Goal: Book appointment/travel/reservation

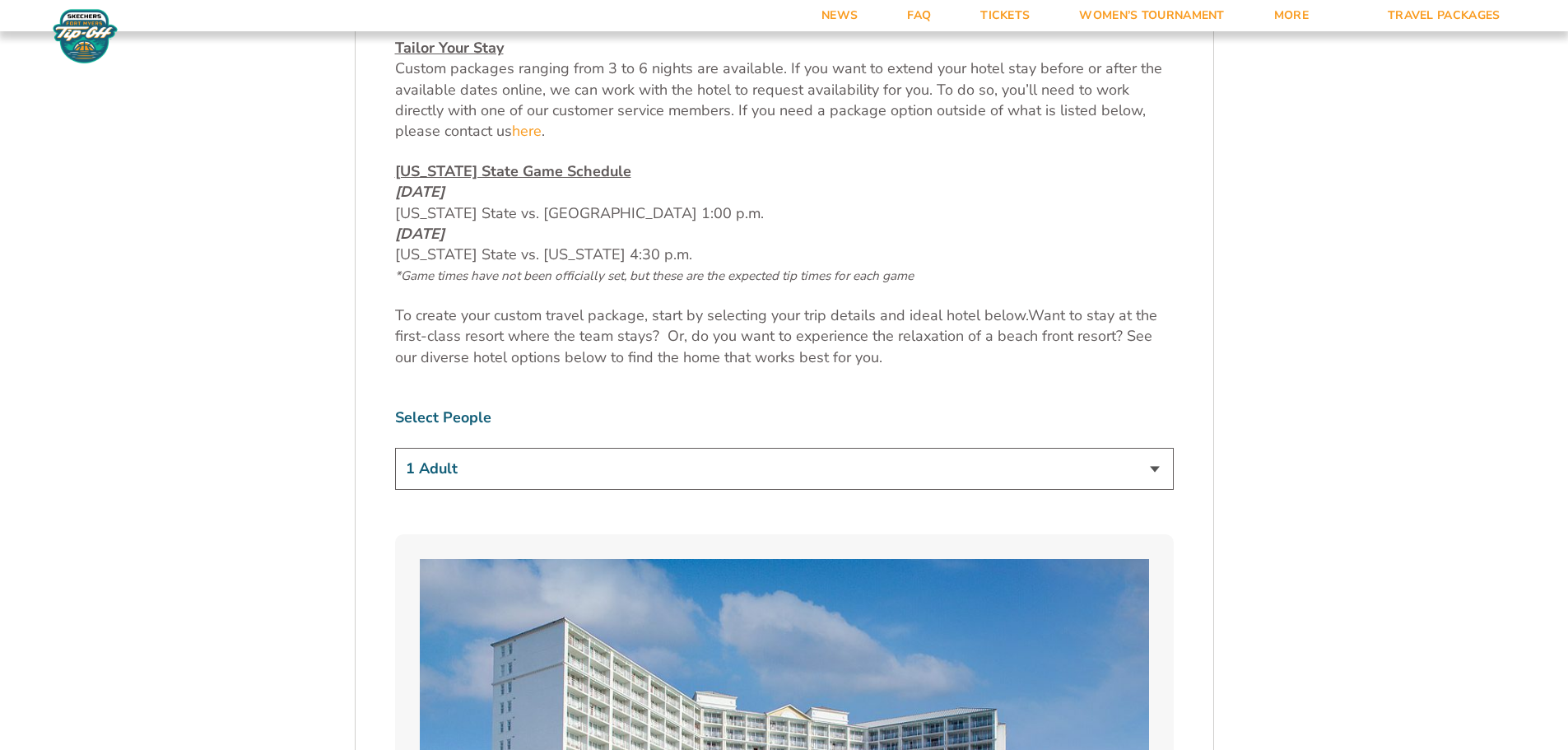
scroll to position [906, 0]
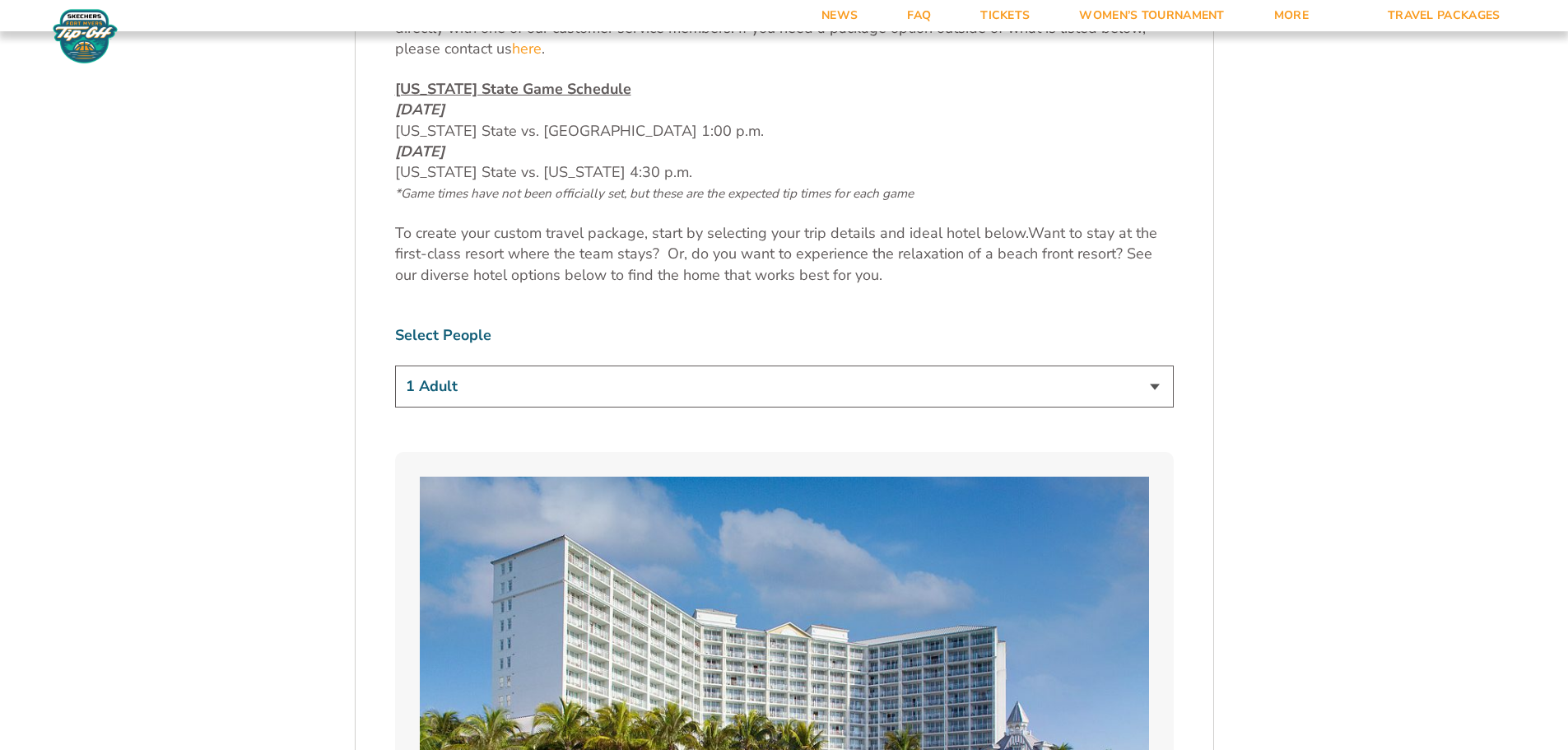
click at [431, 401] on select "1 Adult 2 Adults 3 Adults 4 Adults 2 Adults + 1 Child 2 Adults + 2 Children 2 A…" at bounding box center [784, 386] width 779 height 42
select select "3 Adults"
click at [395, 366] on select "1 Adult 2 Adults 3 Adults 4 Adults 2 Adults + 1 Child 2 Adults + 2 Children 2 A…" at bounding box center [784, 386] width 779 height 42
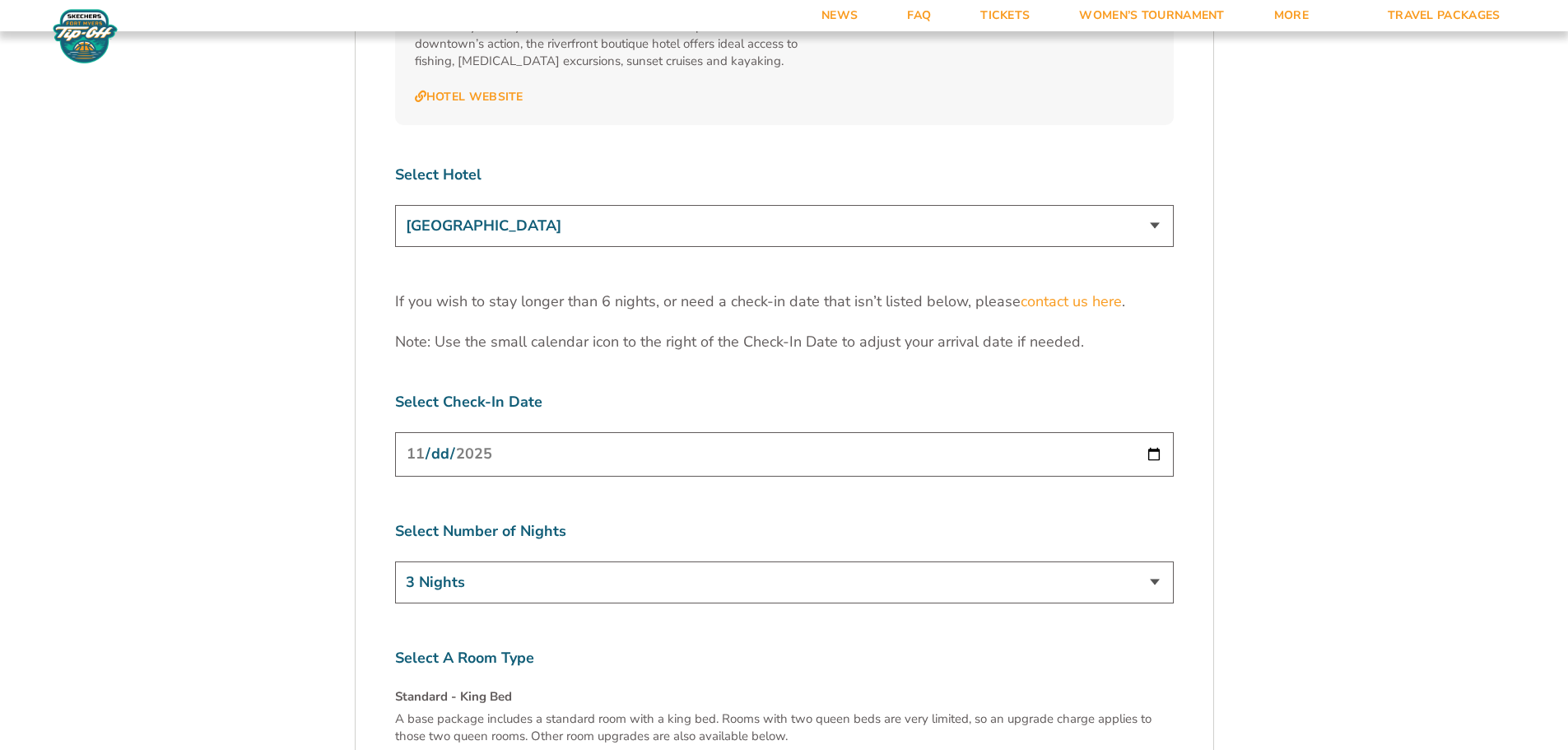
scroll to position [5185, 0]
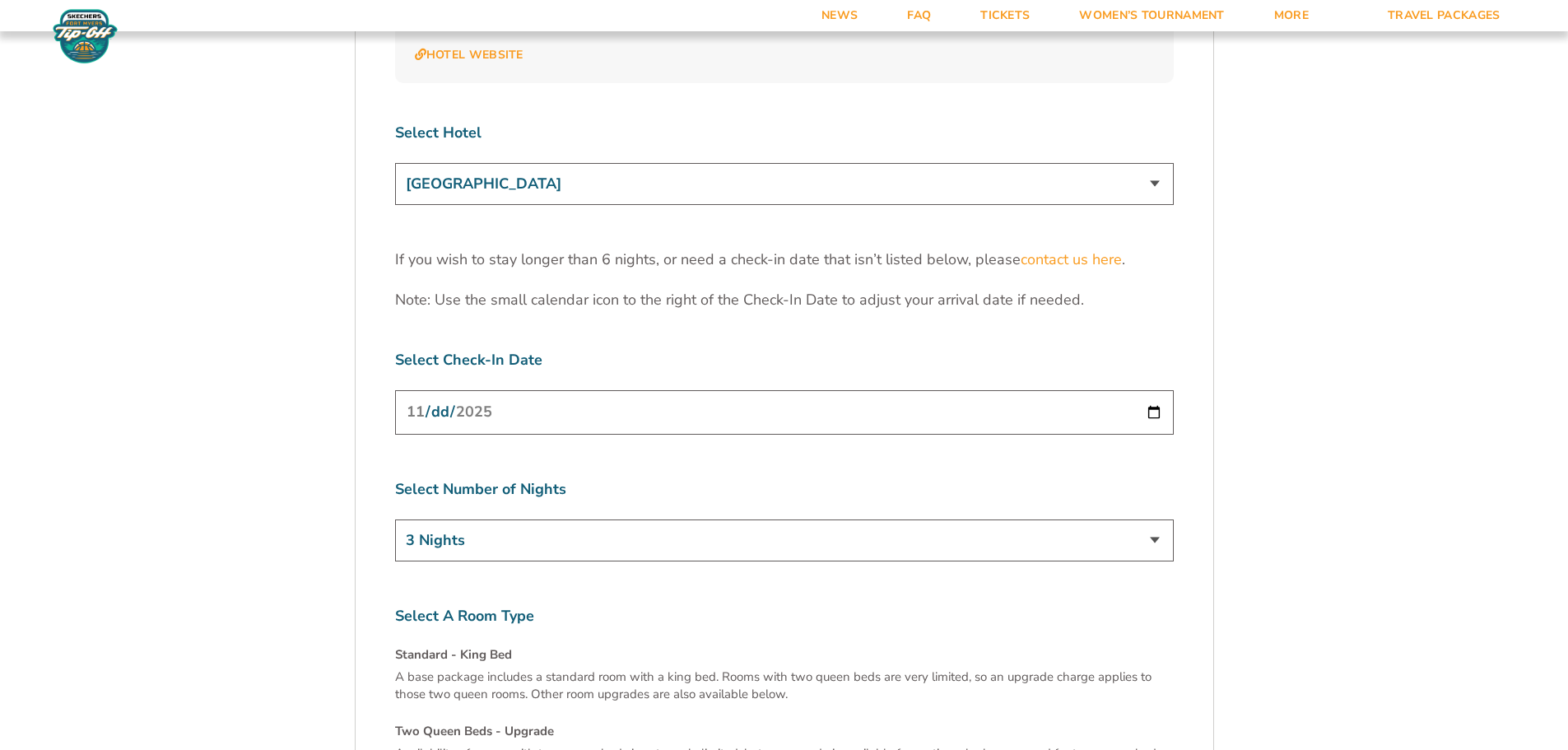
click at [601, 390] on input "[DATE]" at bounding box center [784, 411] width 779 height 44
click at [1154, 390] on input "[DATE]" at bounding box center [784, 411] width 779 height 44
type input "2025-11-23"
click at [652, 519] on select "3 Nights 4 Nights 5 Nights 6 Nights" at bounding box center [784, 540] width 779 height 42
click at [677, 390] on input "2025-11-23" at bounding box center [784, 411] width 779 height 44
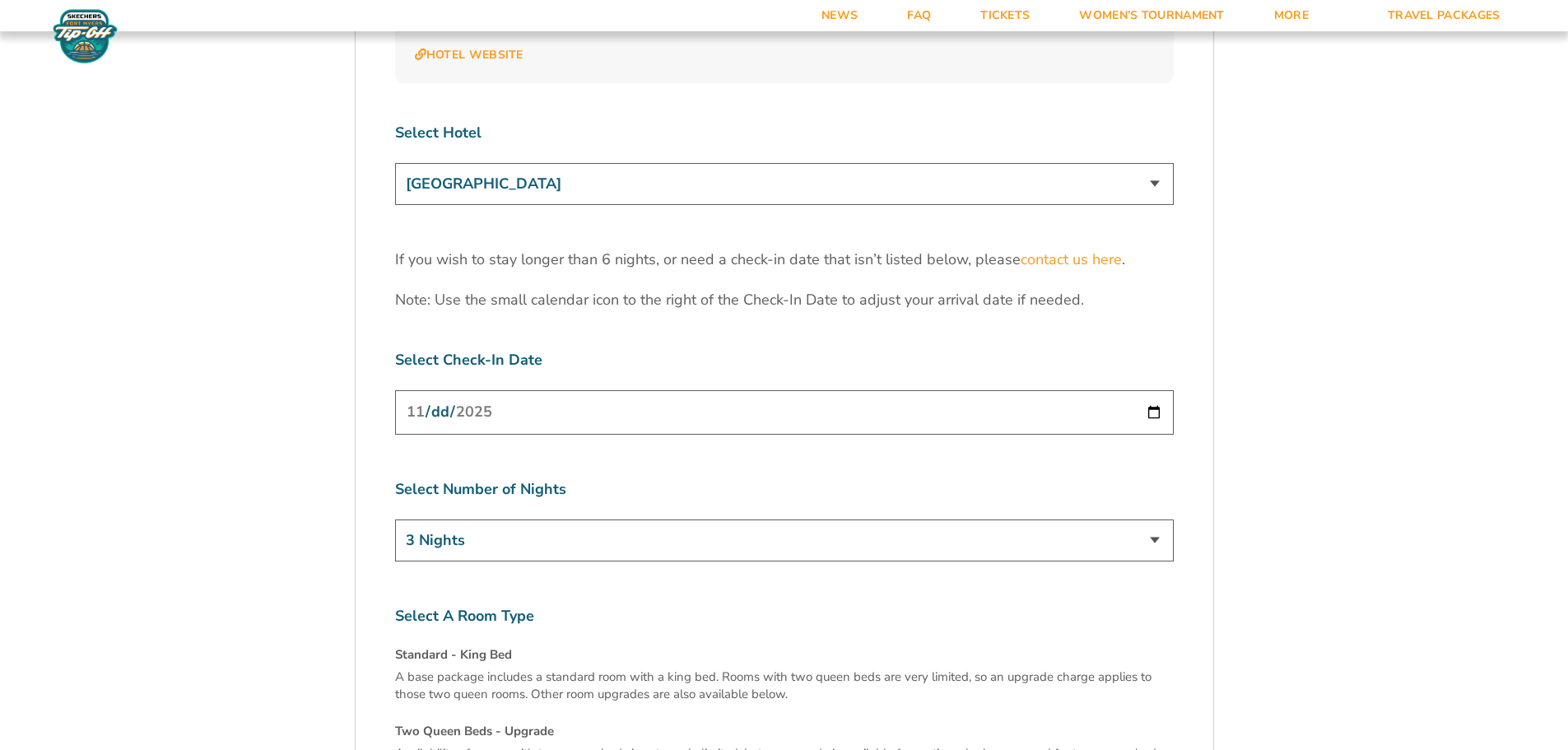
click at [677, 390] on input "2025-11-23" at bounding box center [784, 411] width 779 height 44
click at [1148, 390] on input "2025-11-23" at bounding box center [784, 411] width 779 height 44
drag, startPoint x: 1071, startPoint y: 513, endPoint x: 1062, endPoint y: 508, distance: 10.3
click at [535, 519] on select "3 Nights 4 Nights 5 Nights 6 Nights" at bounding box center [784, 540] width 779 height 42
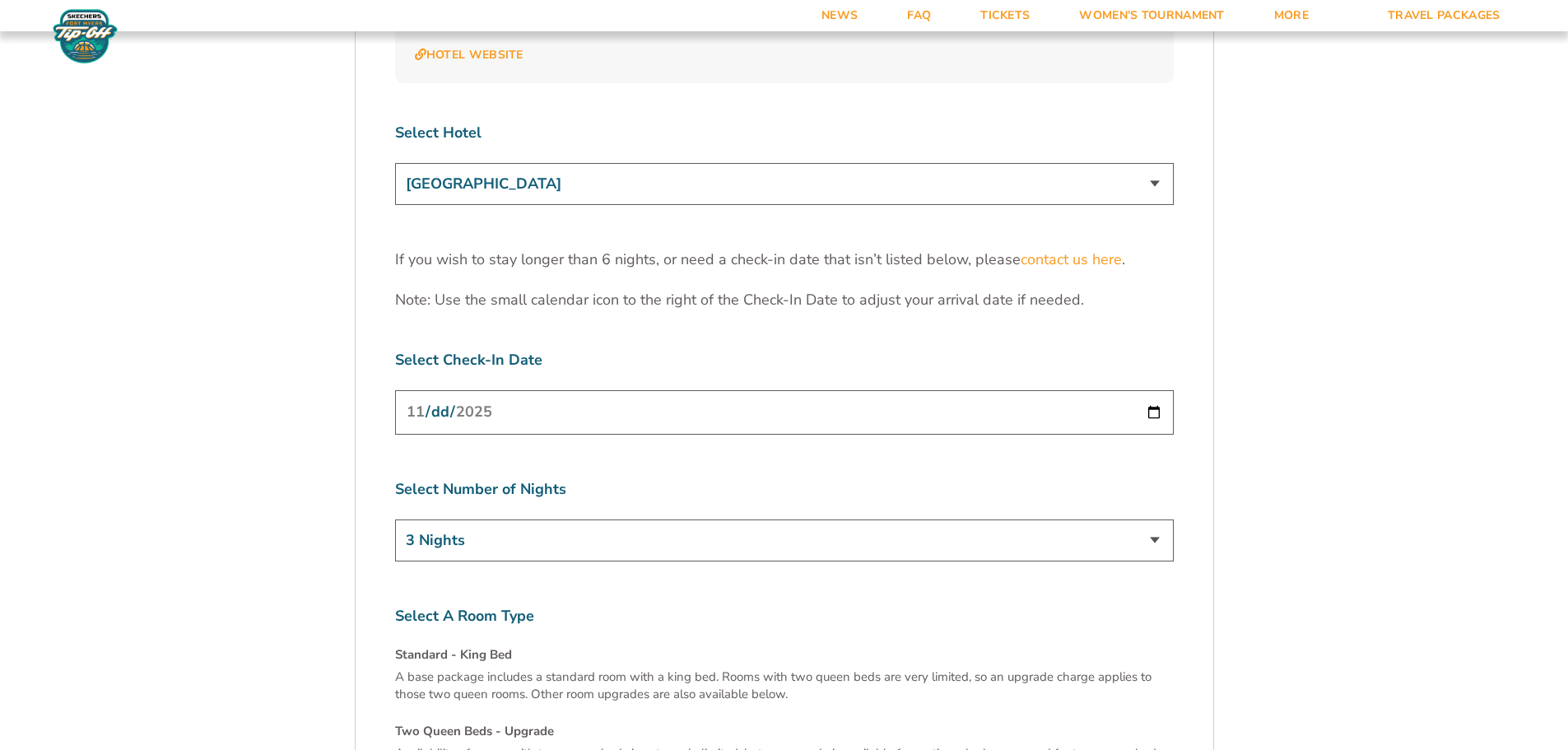
select select "6 Nights"
click at [395, 519] on select "3 Nights 4 Nights 5 Nights 6 Nights" at bounding box center [784, 540] width 779 height 42
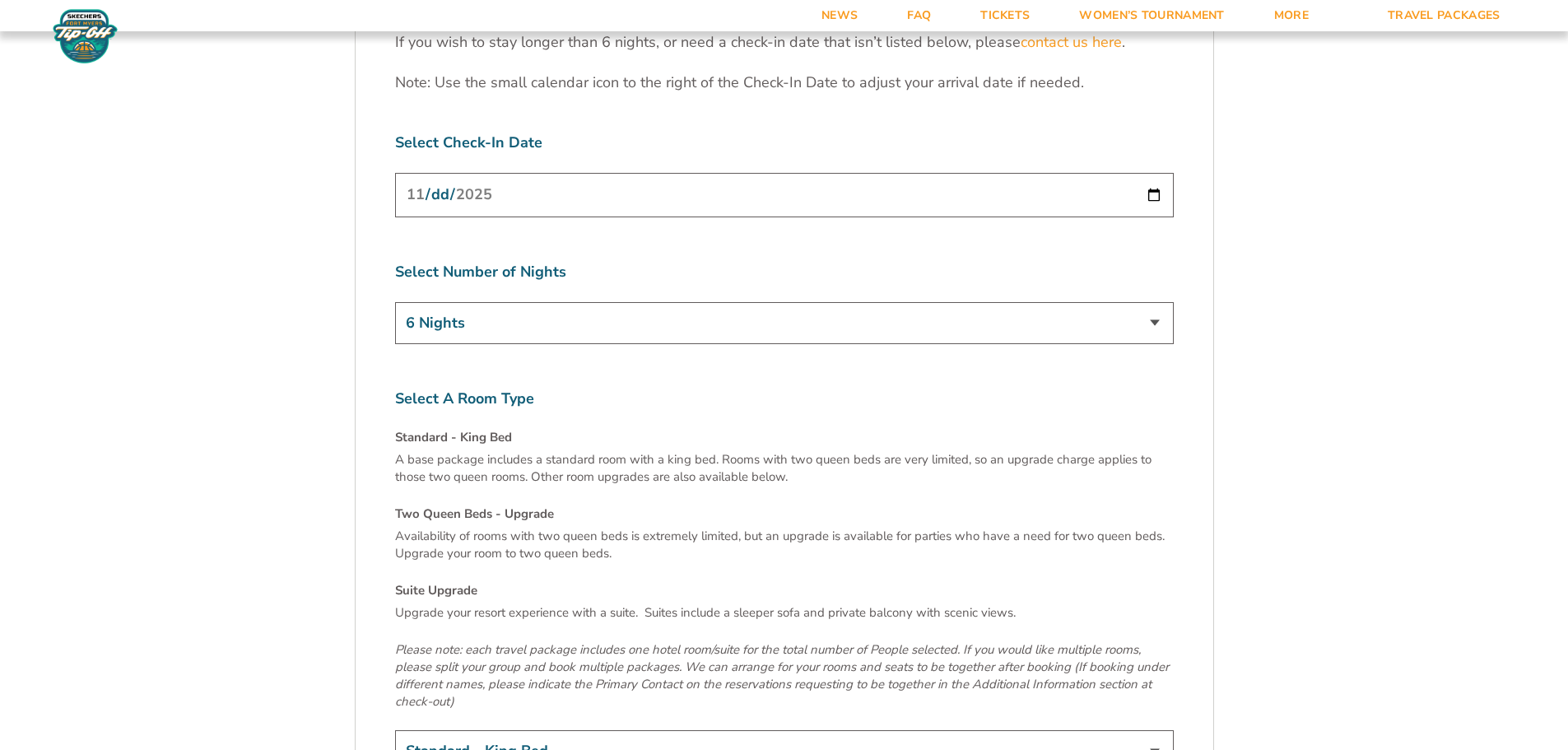
scroll to position [5514, 0]
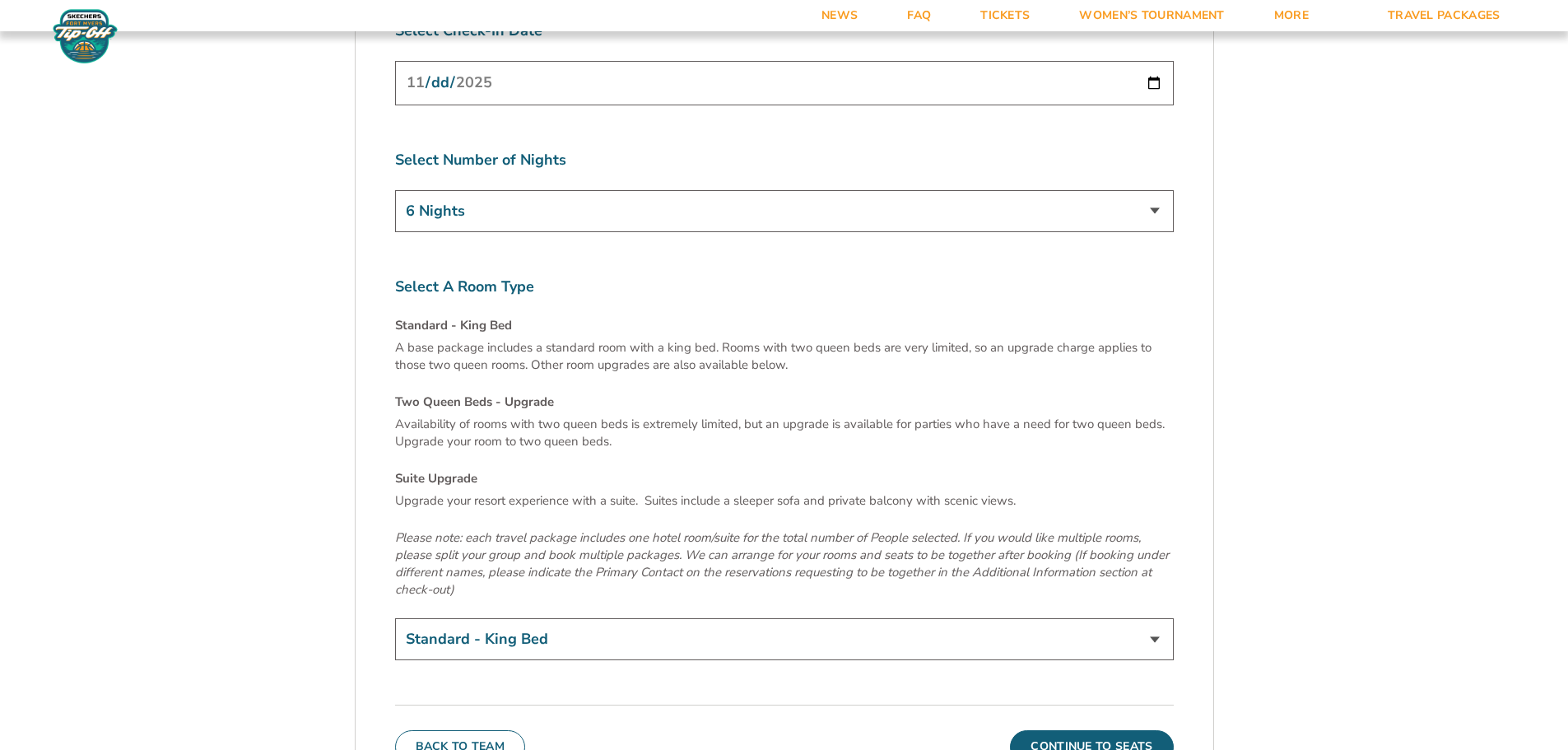
click at [535, 619] on select "Standard - King Bed Two Queen Beds - Upgrade (+$15 per night) Suite Upgrade (+$…" at bounding box center [784, 639] width 779 height 42
select select "Two Queen Beds - Upgrade"
click at [395, 619] on select "Standard - King Bed Two Queen Beds - Upgrade (+$15 per night) Suite Upgrade (+$…" at bounding box center [784, 639] width 779 height 42
click at [843, 619] on select "Standard - King Bed Two Queen Beds - Upgrade (+$15 per night) Suite Upgrade (+$…" at bounding box center [784, 639] width 779 height 42
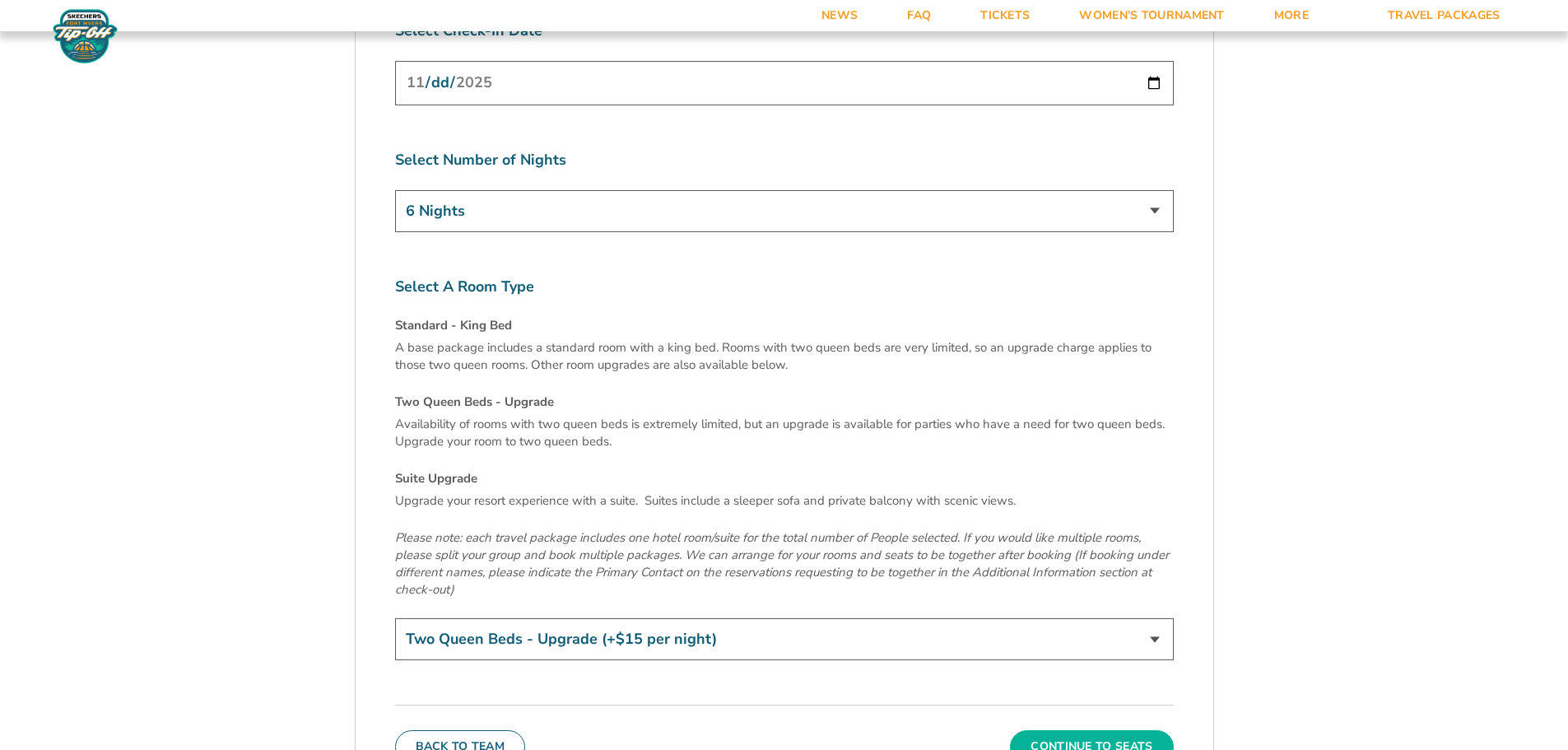
click at [1094, 730] on button "Continue To Seats" at bounding box center [1092, 746] width 163 height 33
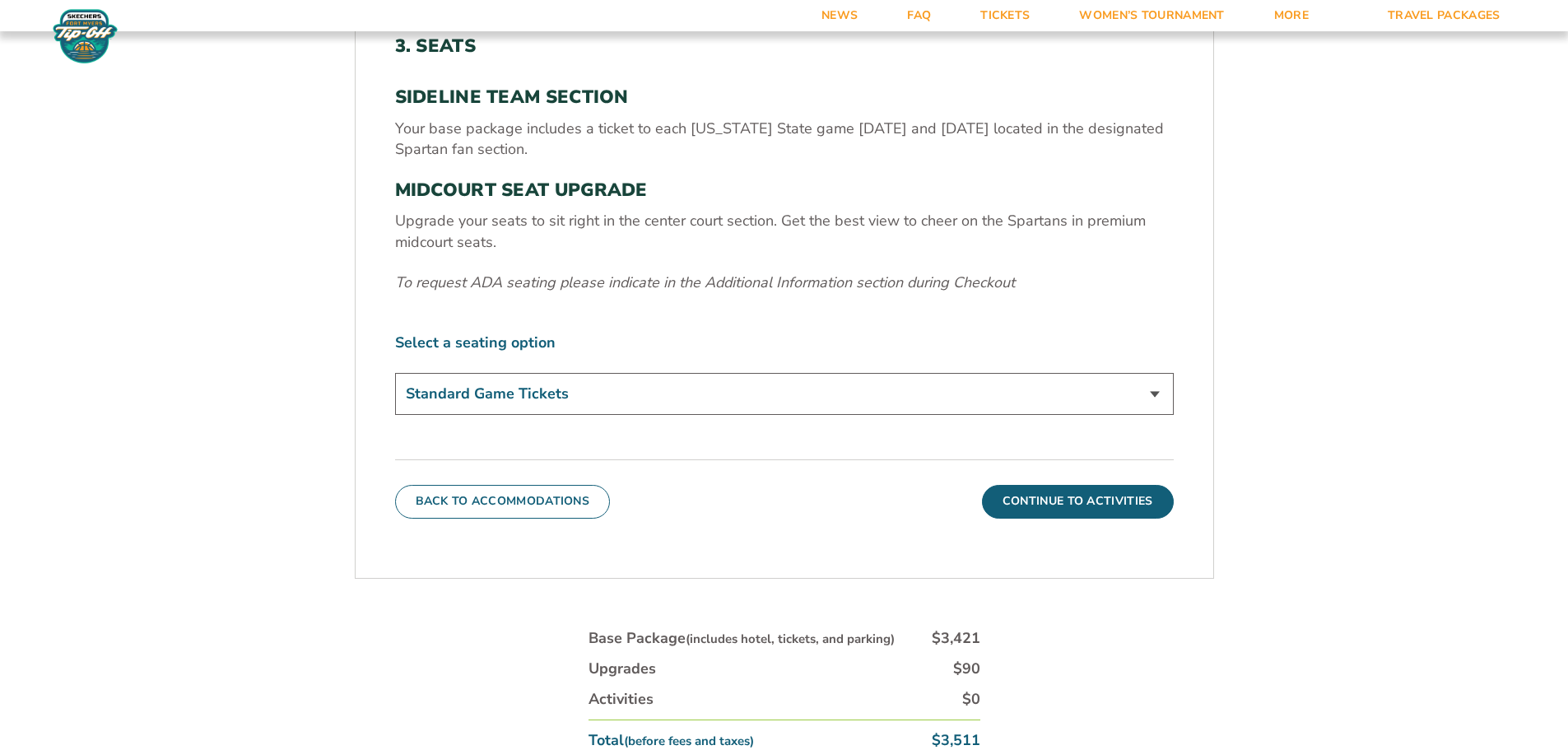
scroll to position [602, 0]
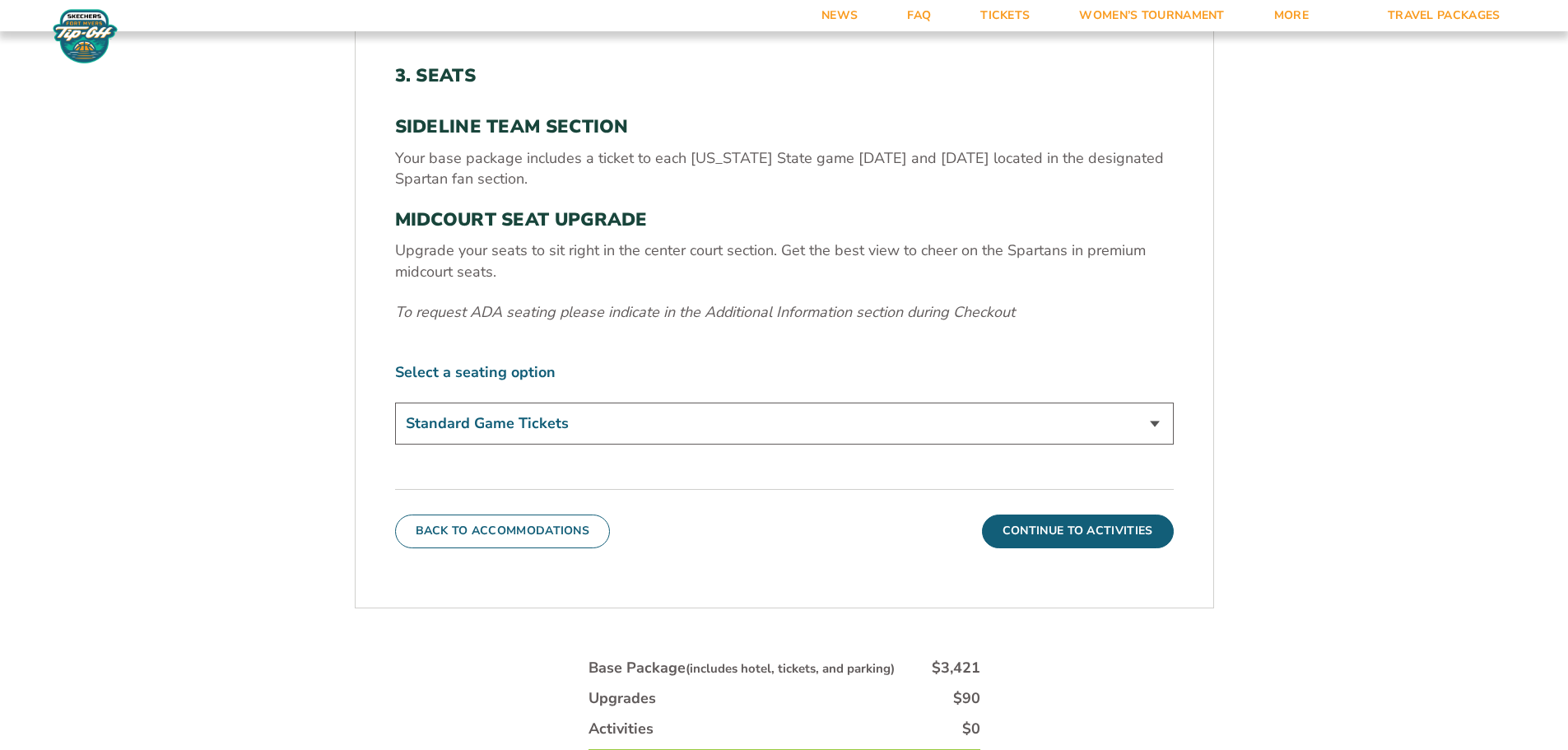
click at [531, 418] on select "Standard Game Tickets Midcourt Seat Upgrade (+$140 per person)" at bounding box center [784, 423] width 779 height 42
click at [254, 465] on form "Michigan State Michigan State Travel Package 1. Team 2. Accommodations 3. Seats…" at bounding box center [784, 199] width 1568 height 1602
click at [734, 423] on select "Standard Game Tickets Midcourt Seat Upgrade (+$140 per person)" at bounding box center [784, 423] width 779 height 42
click at [1040, 528] on button "Continue To Activities" at bounding box center [1077, 531] width 192 height 33
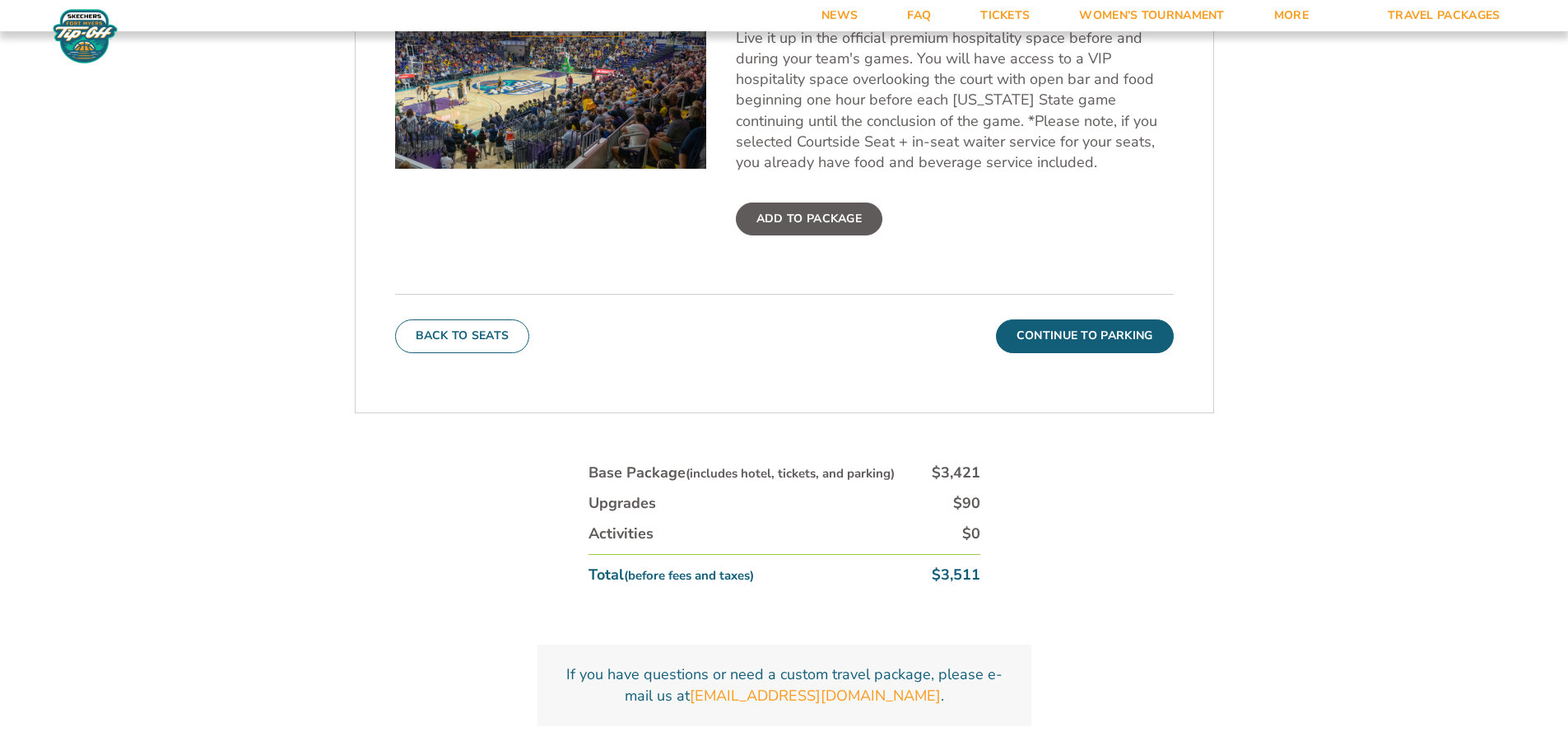
scroll to position [931, 0]
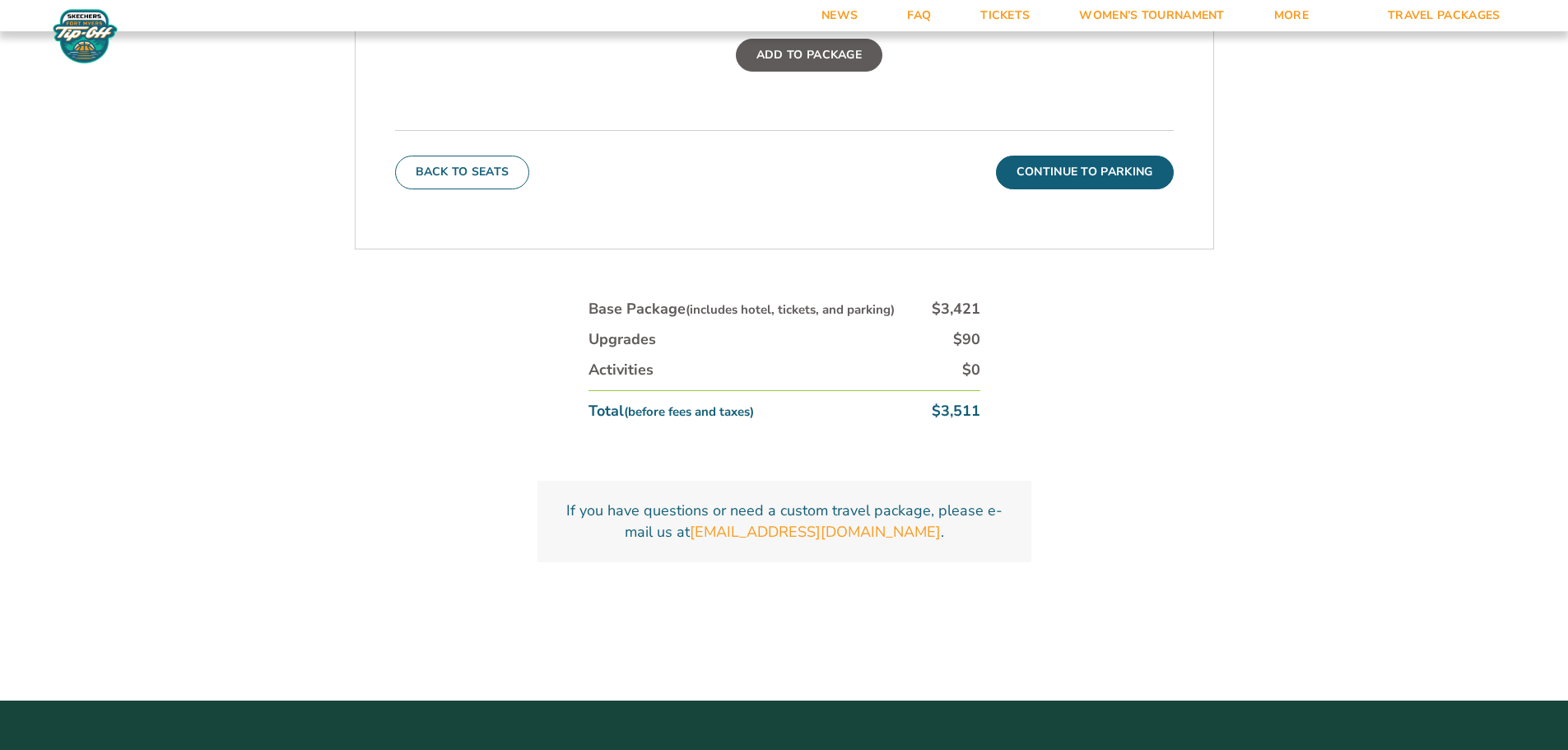
click at [1106, 172] on button "Continue To Parking" at bounding box center [1085, 172] width 178 height 33
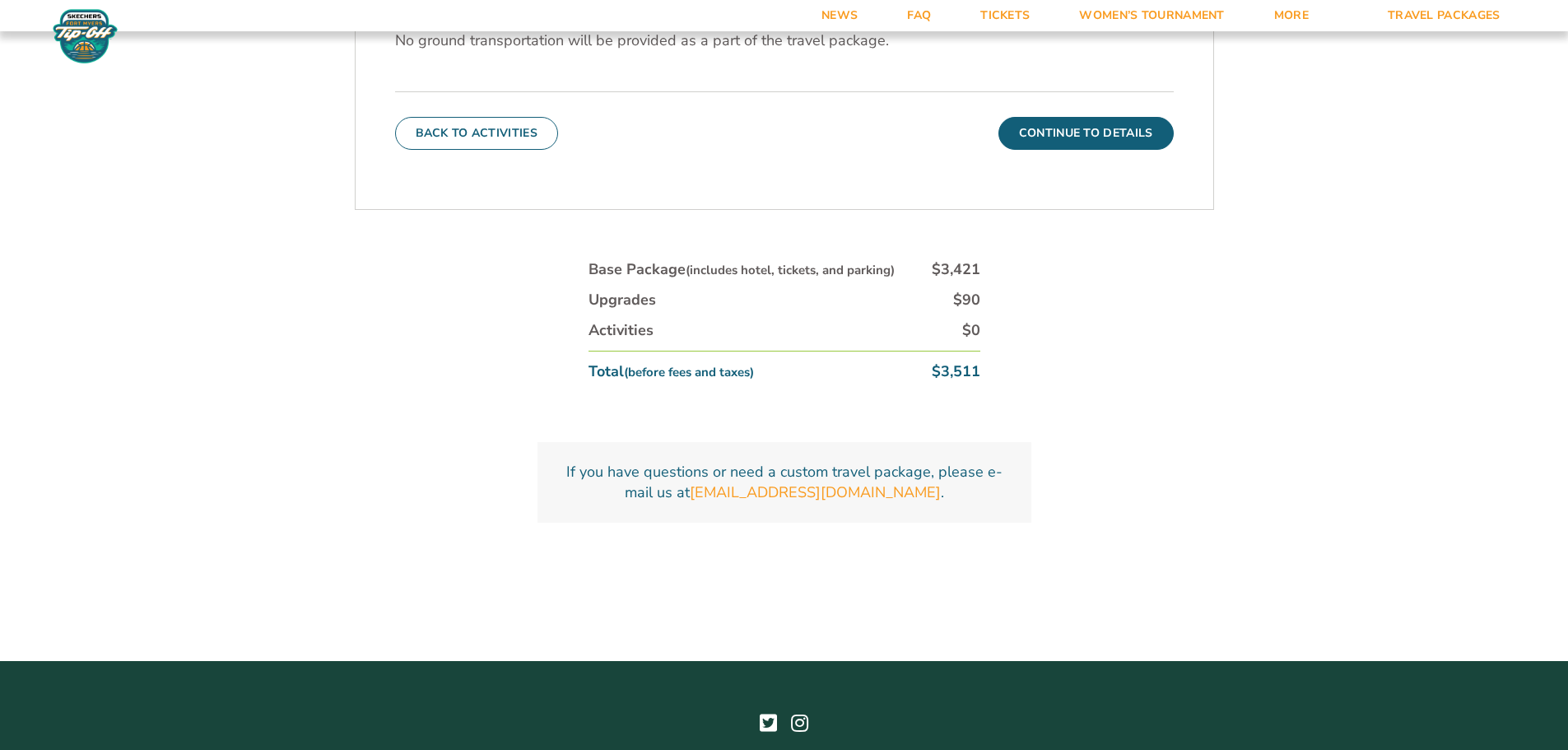
scroll to position [767, 0]
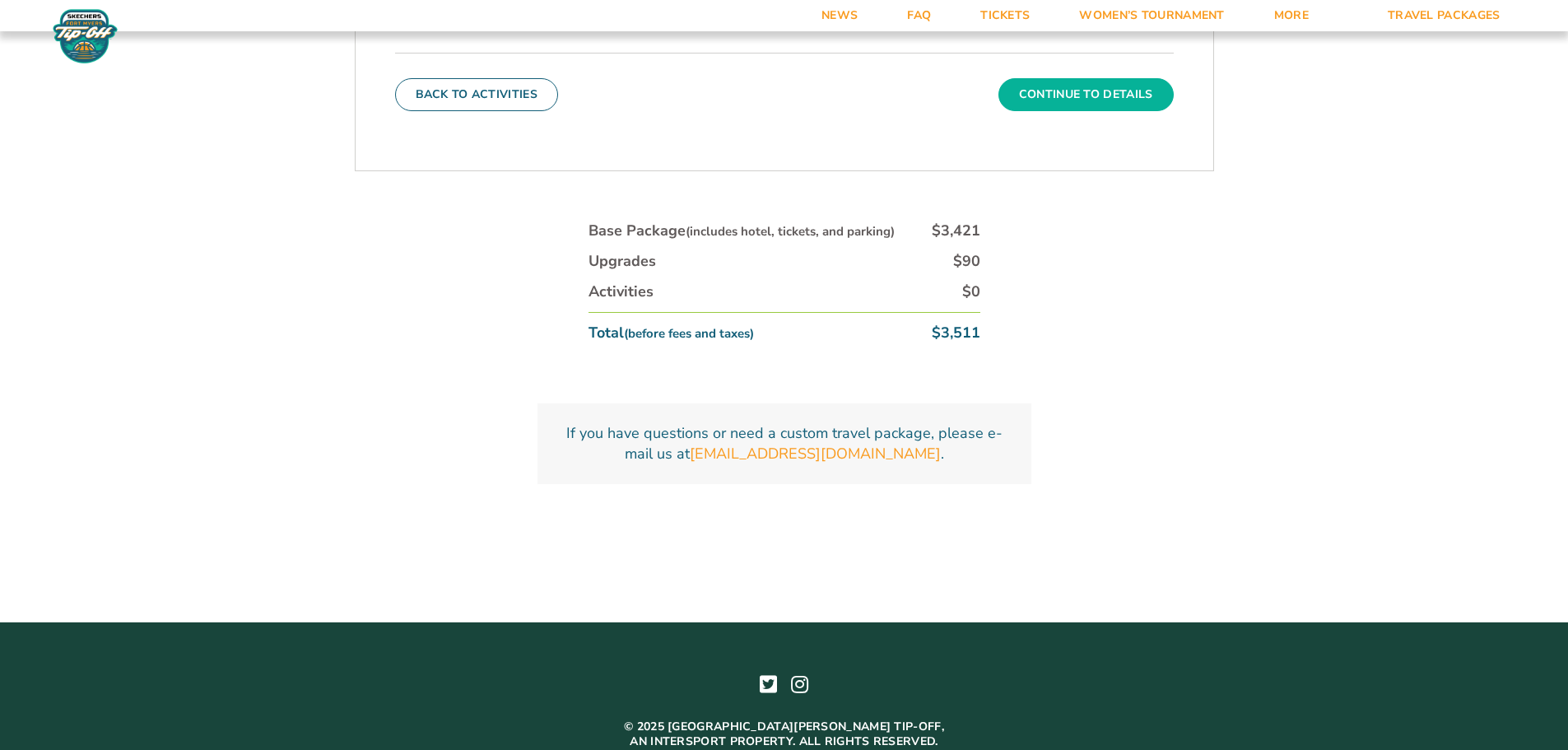
click at [1083, 100] on button "Continue To Details" at bounding box center [1085, 94] width 175 height 33
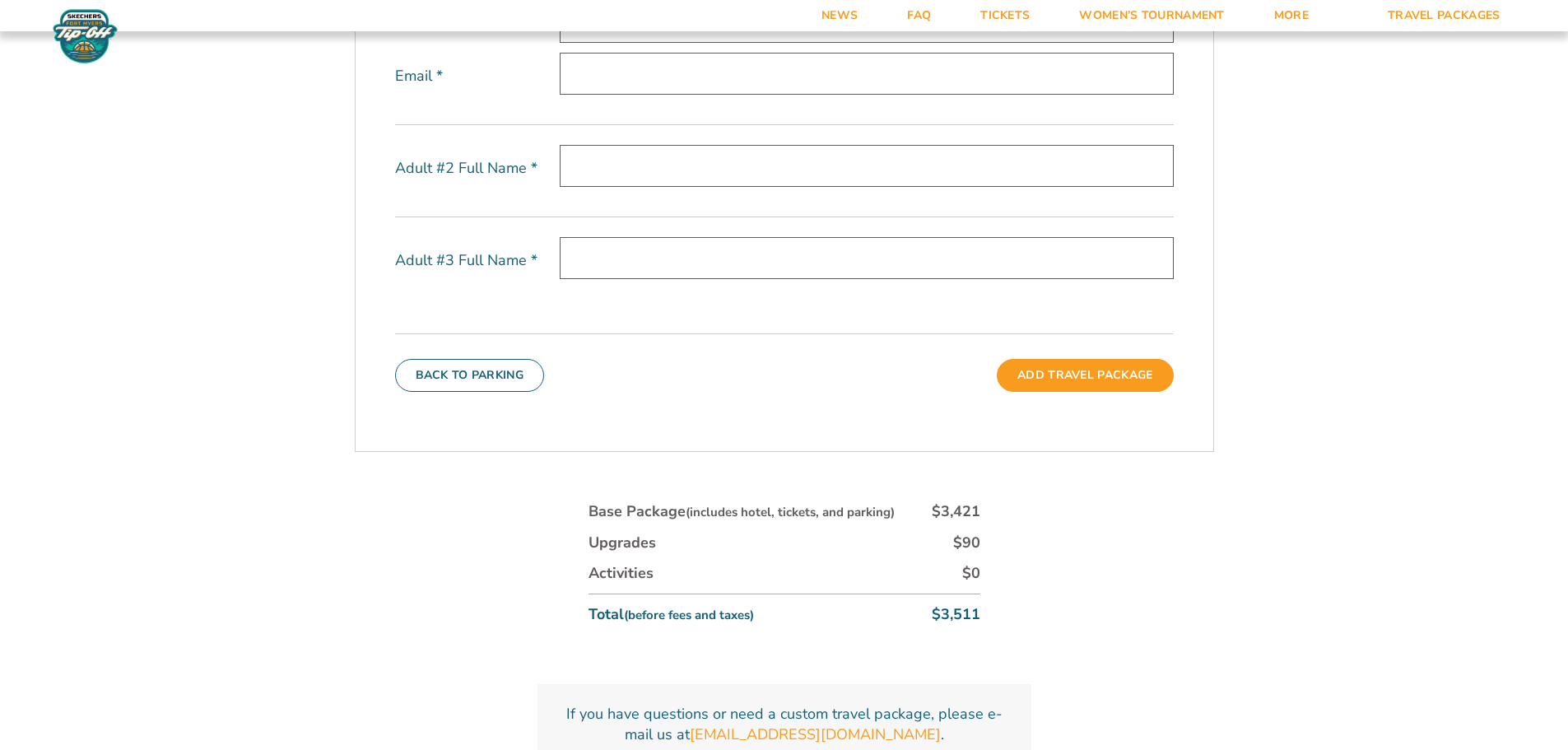
scroll to position [355, 0]
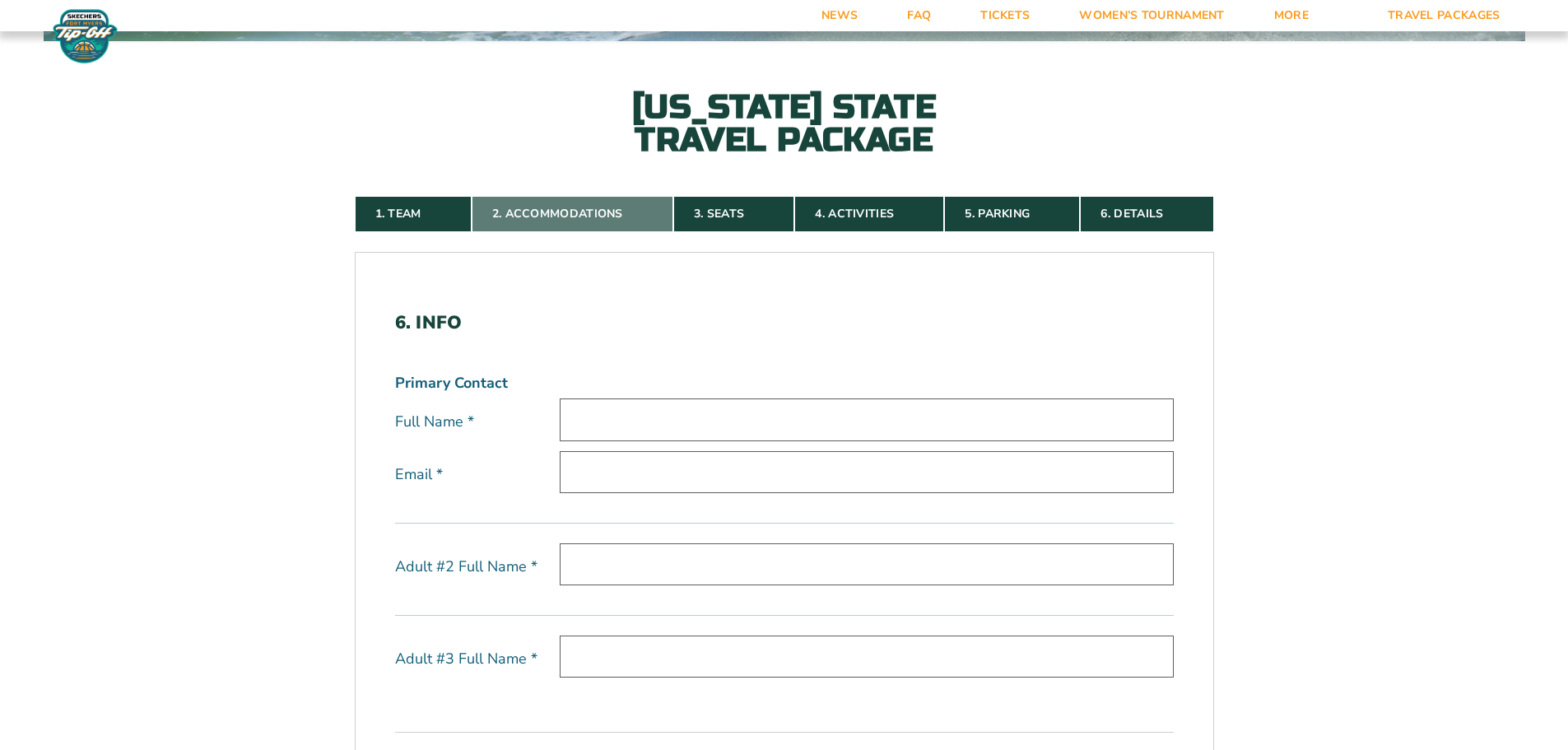
click at [543, 211] on link "2. Accommodations" at bounding box center [572, 214] width 202 height 36
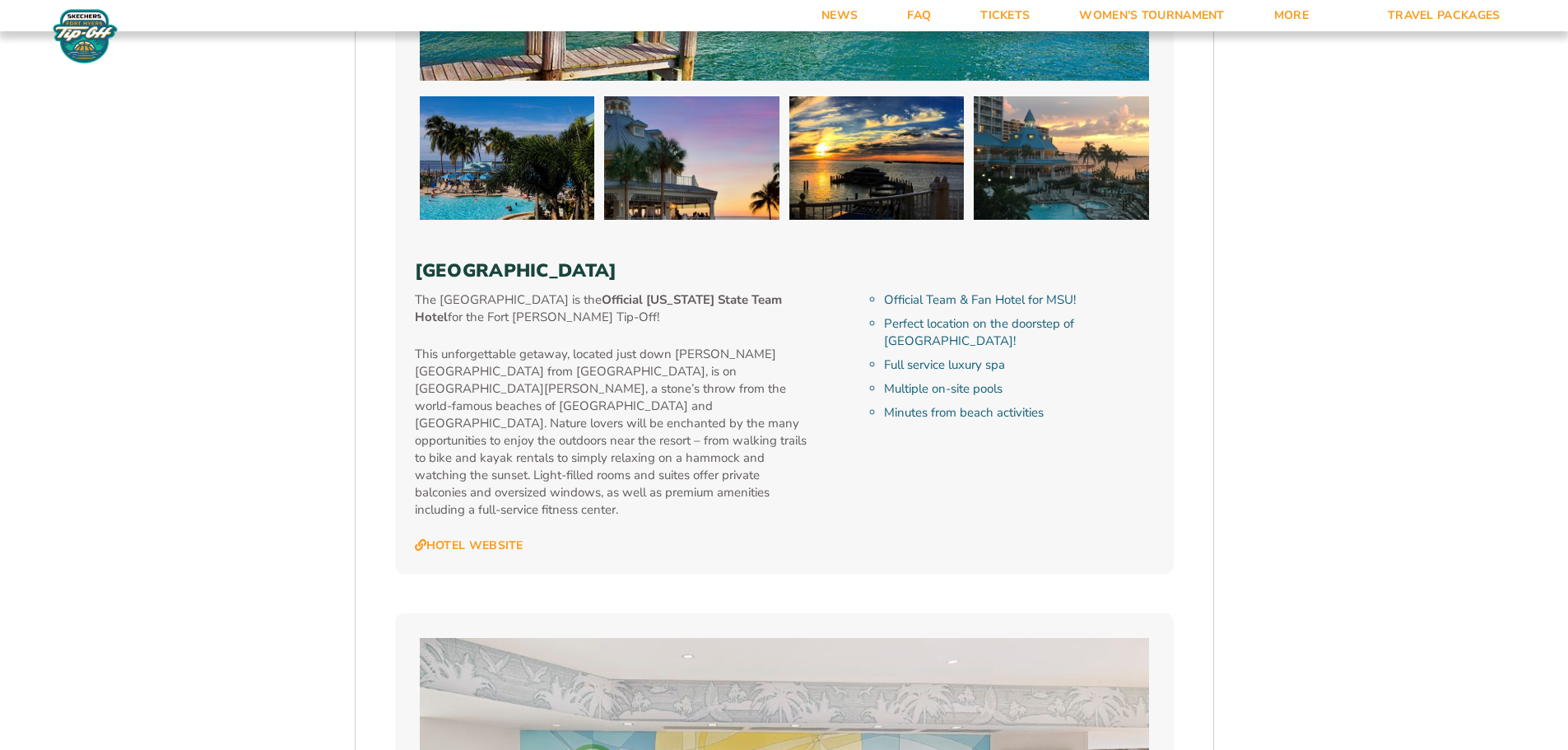
scroll to position [1754, 0]
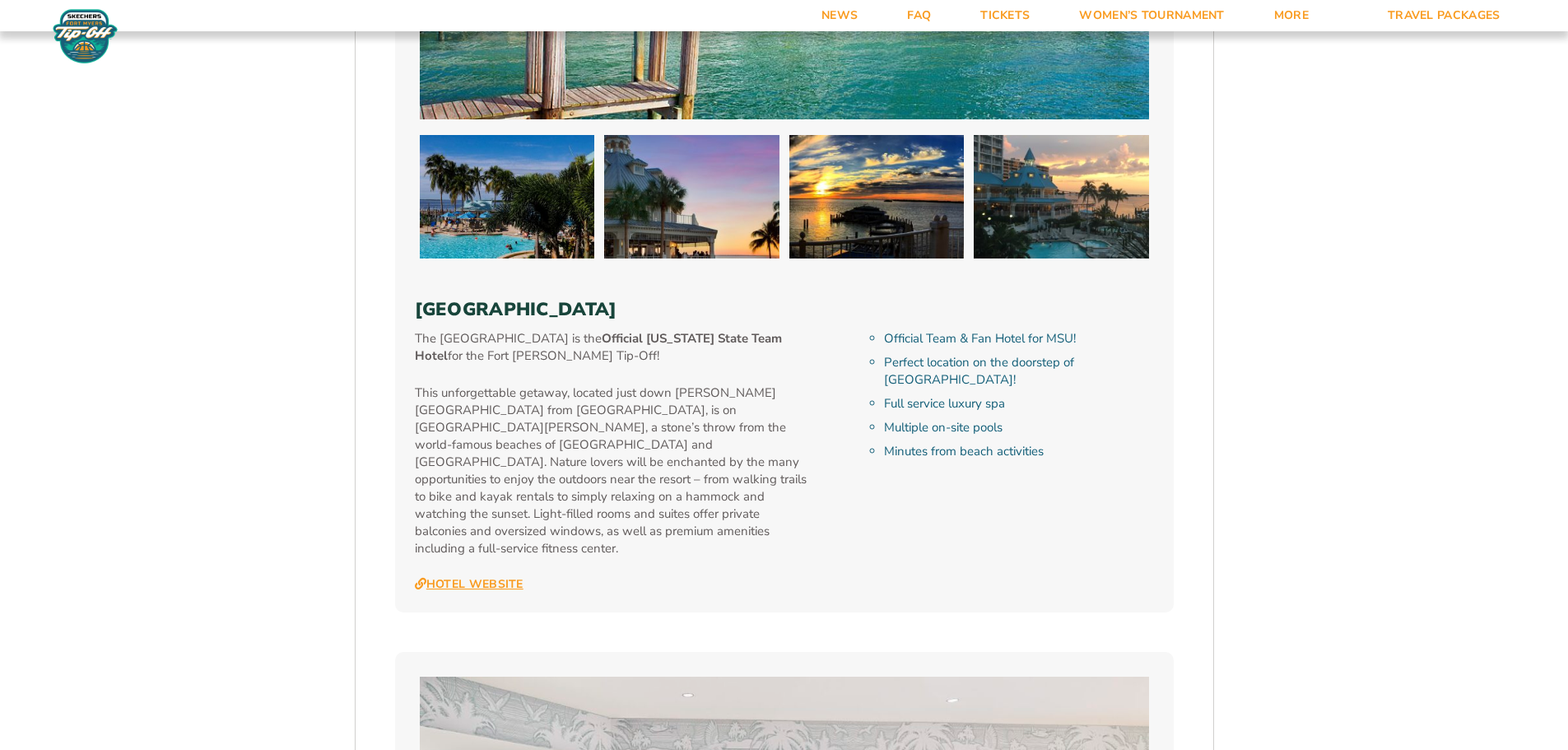
click at [455, 577] on link "Hotel Website" at bounding box center [469, 584] width 108 height 15
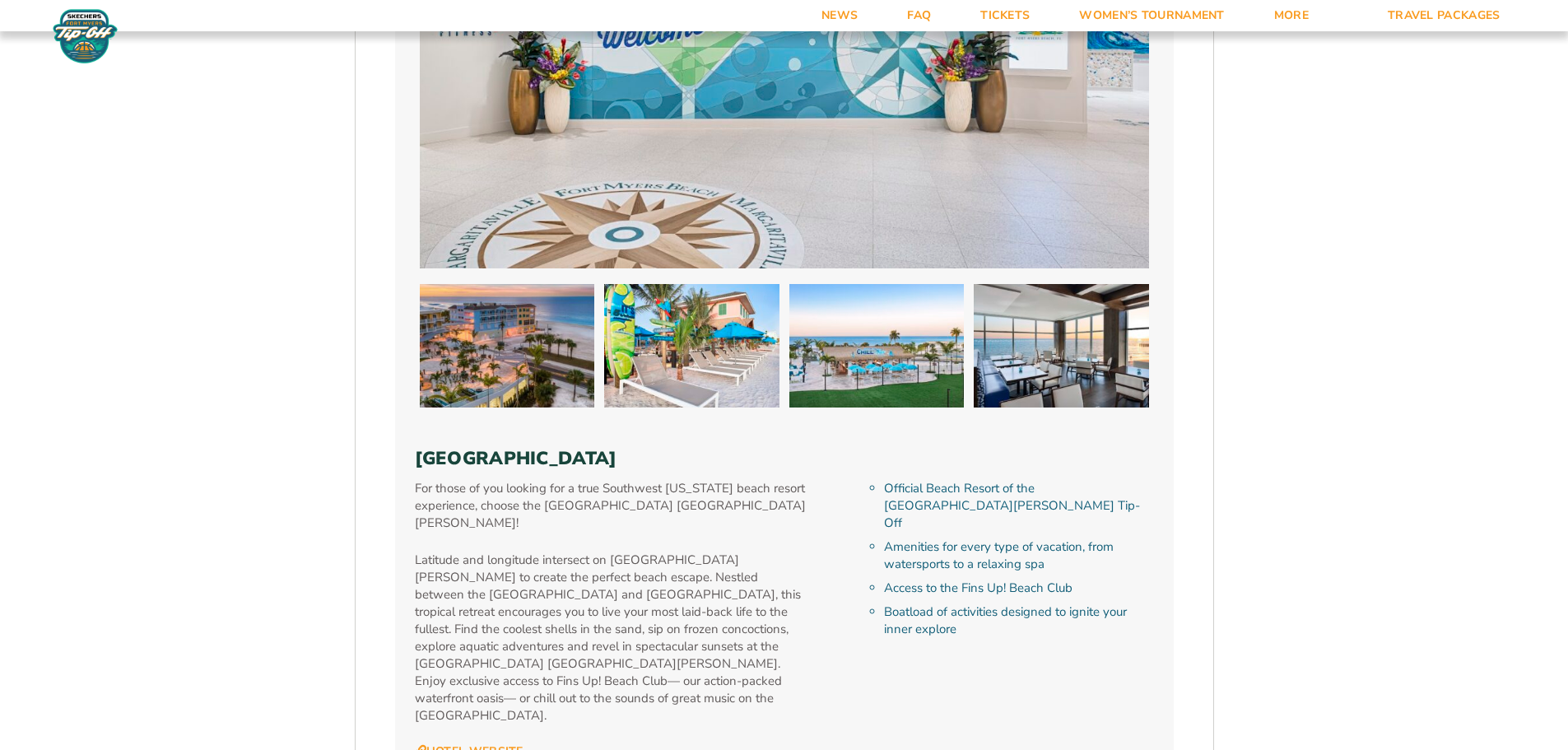
scroll to position [2577, 0]
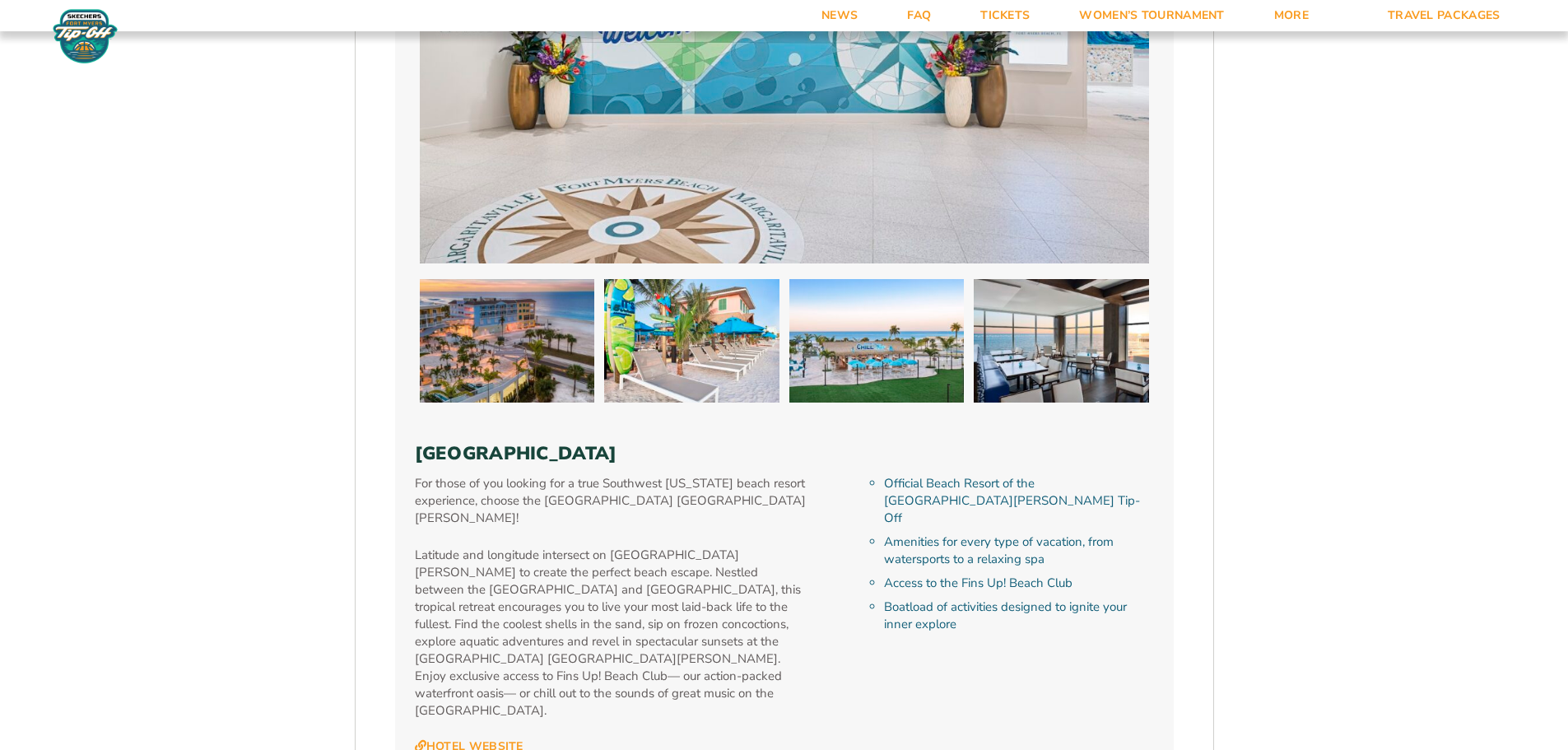
click at [463, 739] on link "Hotel Website" at bounding box center [469, 746] width 108 height 15
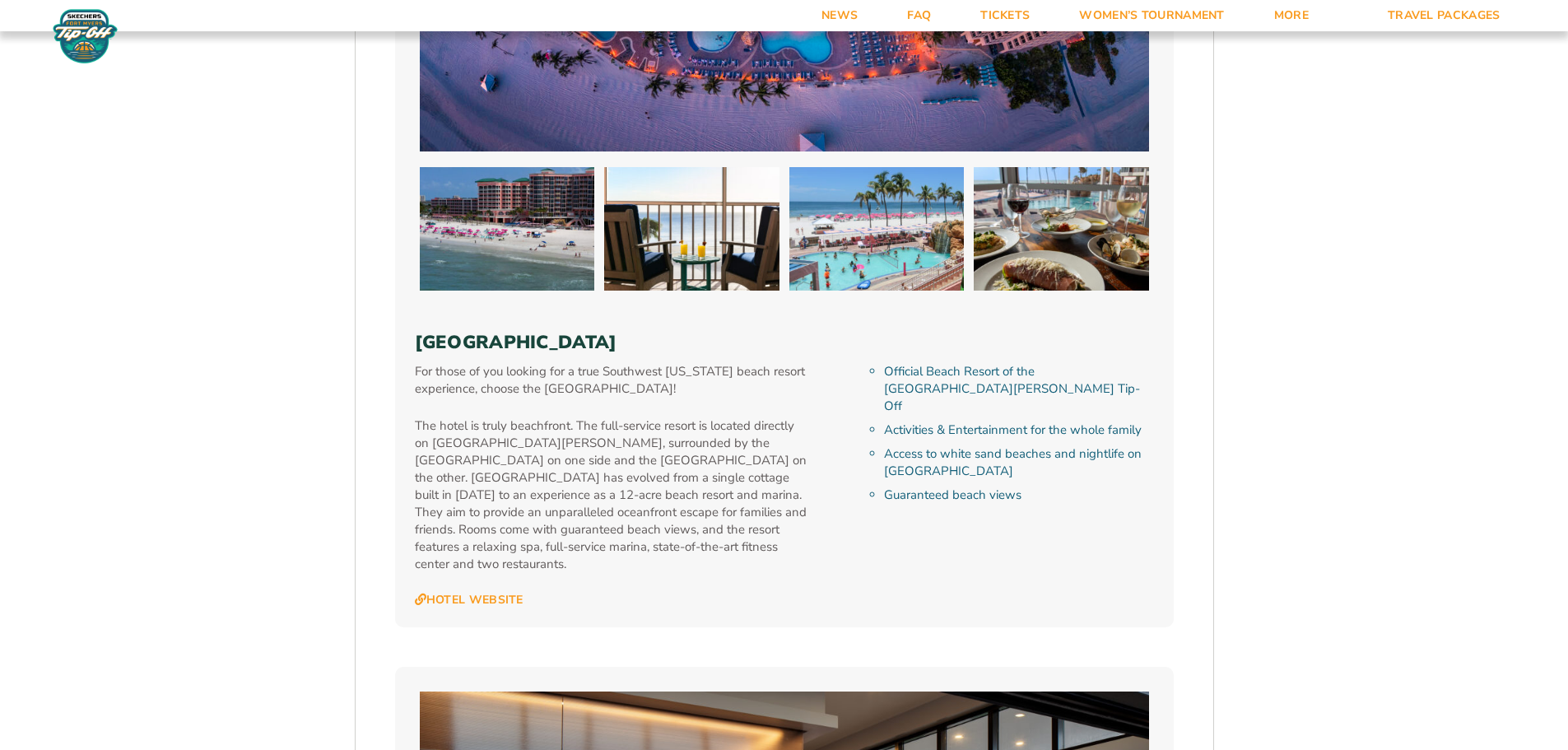
scroll to position [3894, 0]
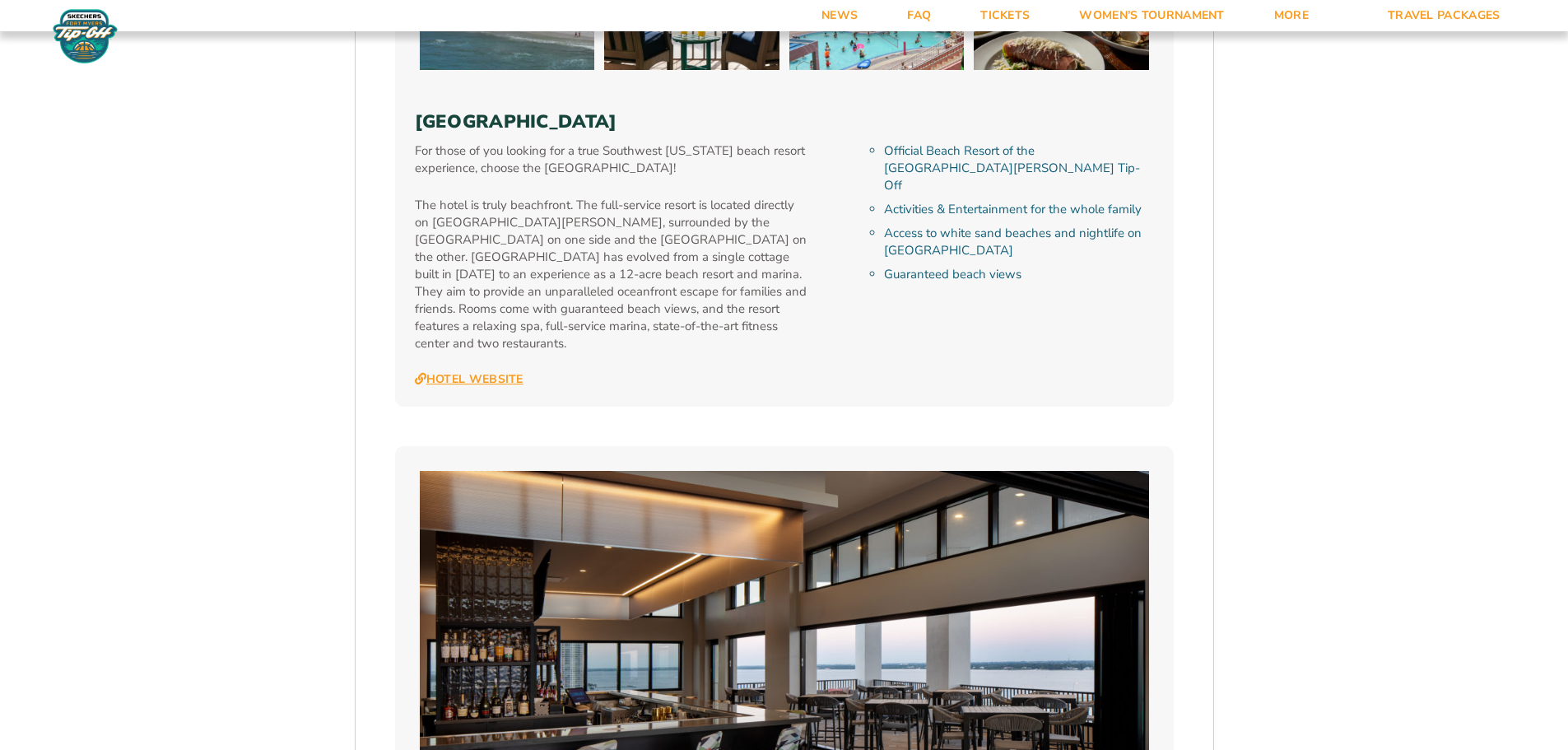
click at [470, 372] on link "Hotel Website" at bounding box center [469, 380] width 108 height 15
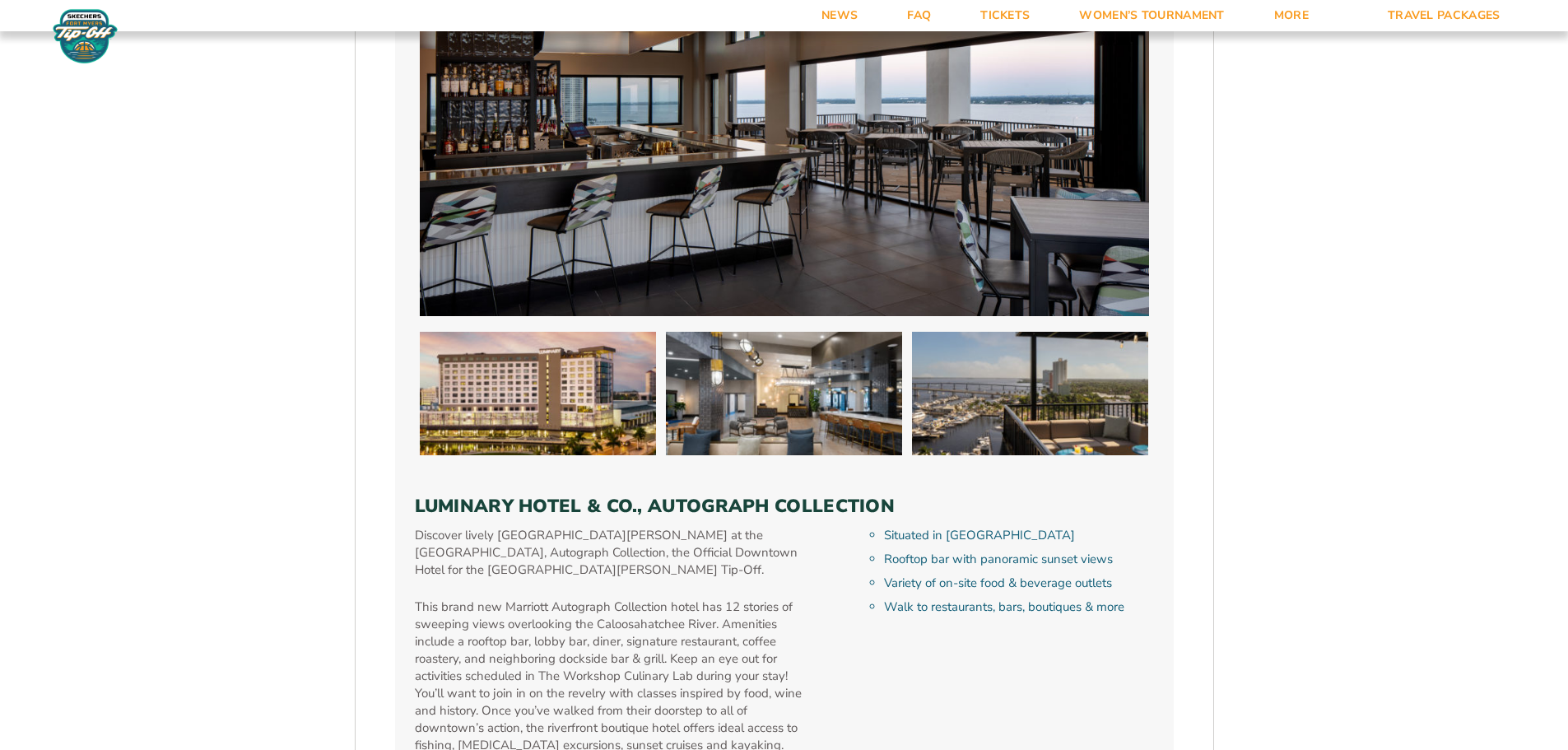
scroll to position [4717, 0]
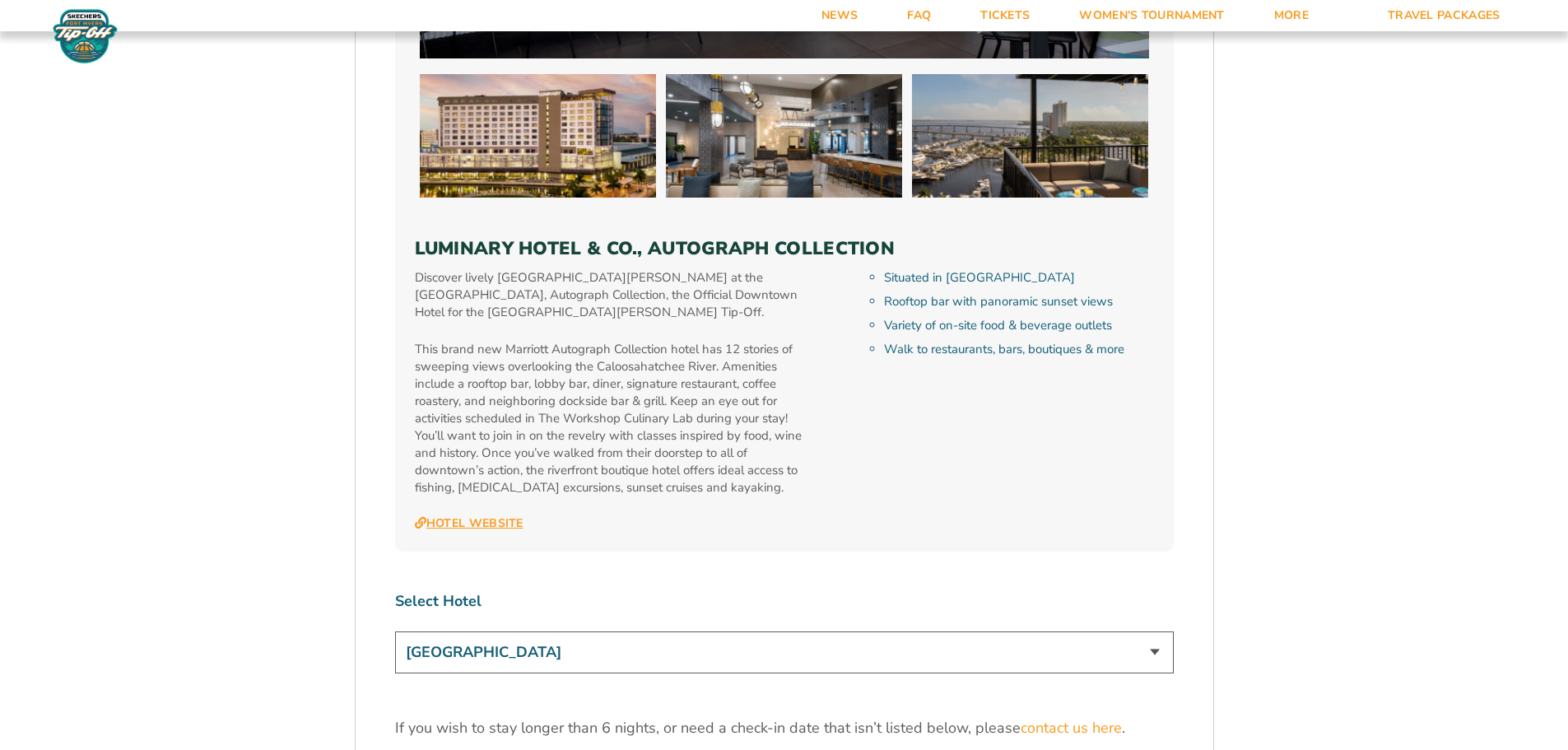
click at [481, 516] on link "Hotel Website" at bounding box center [469, 523] width 108 height 15
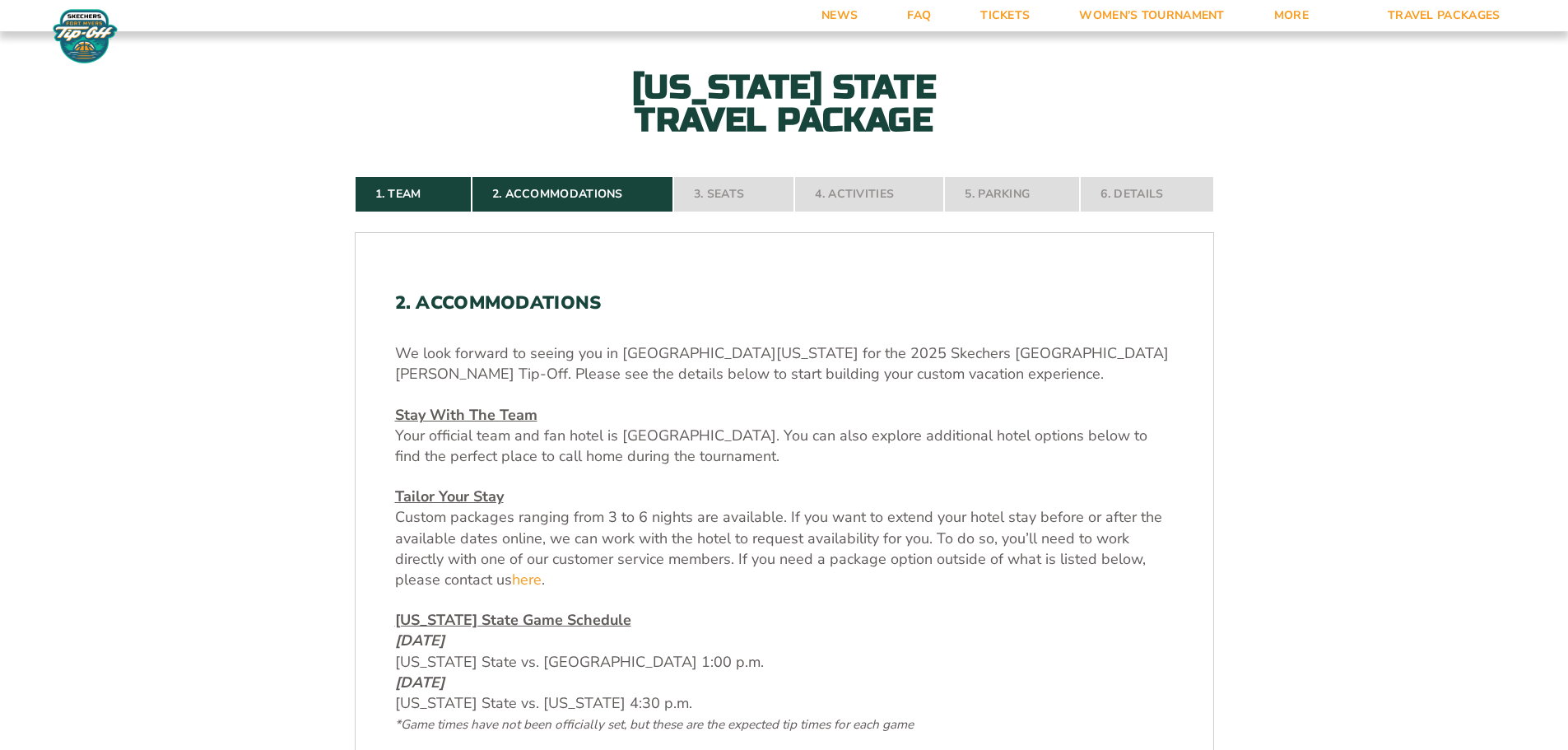
scroll to position [398, 0]
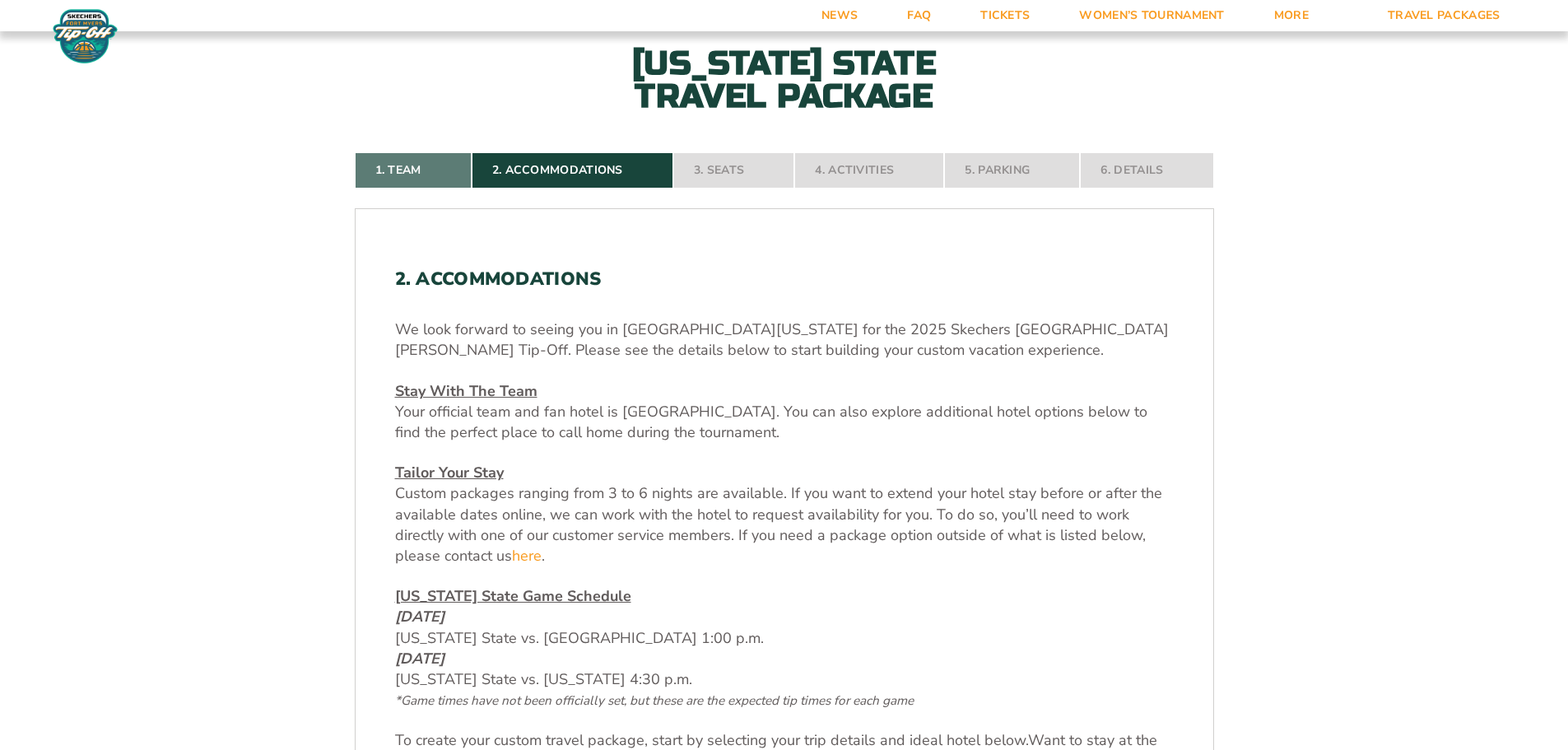
click at [392, 169] on link "1. Team" at bounding box center [413, 169] width 117 height 36
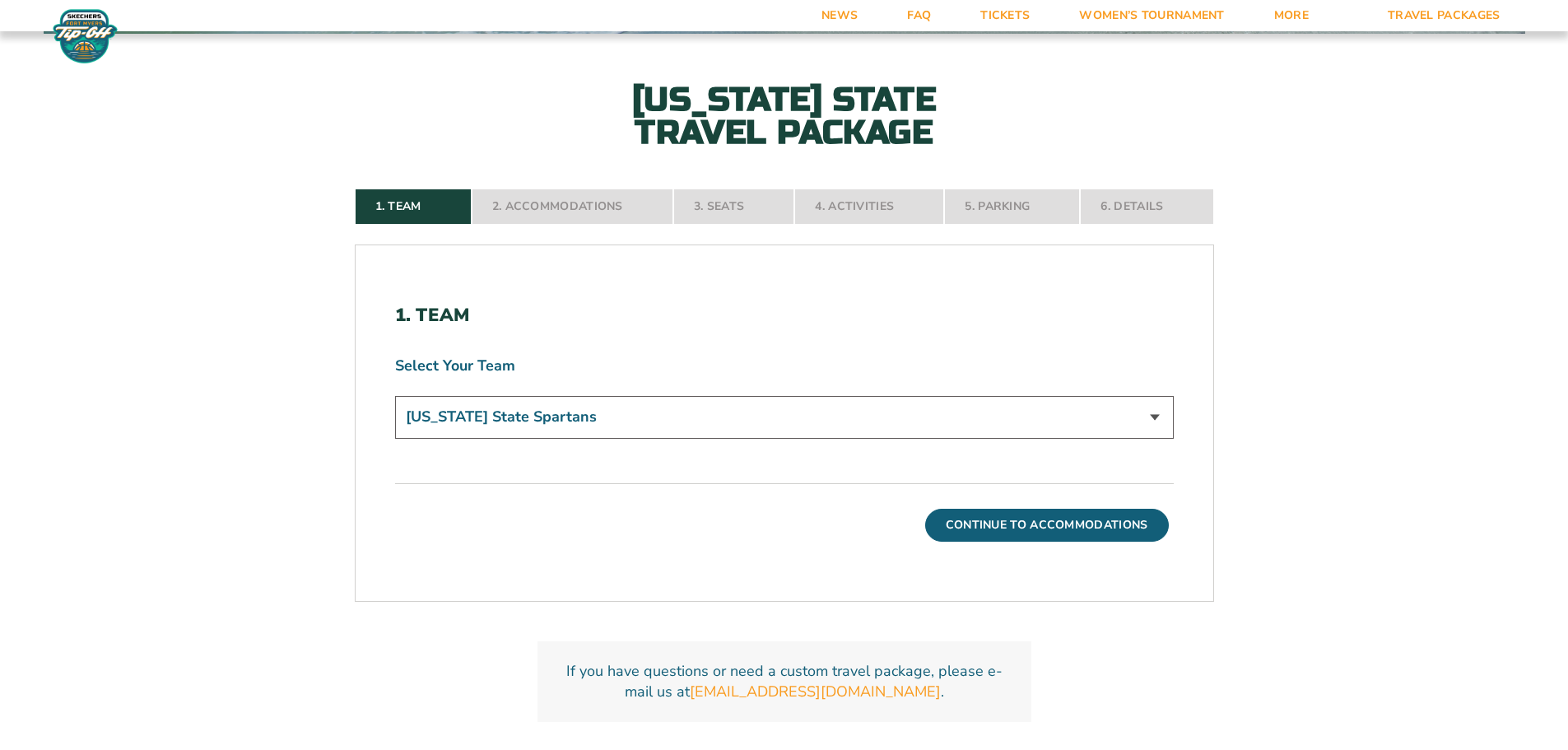
scroll to position [355, 0]
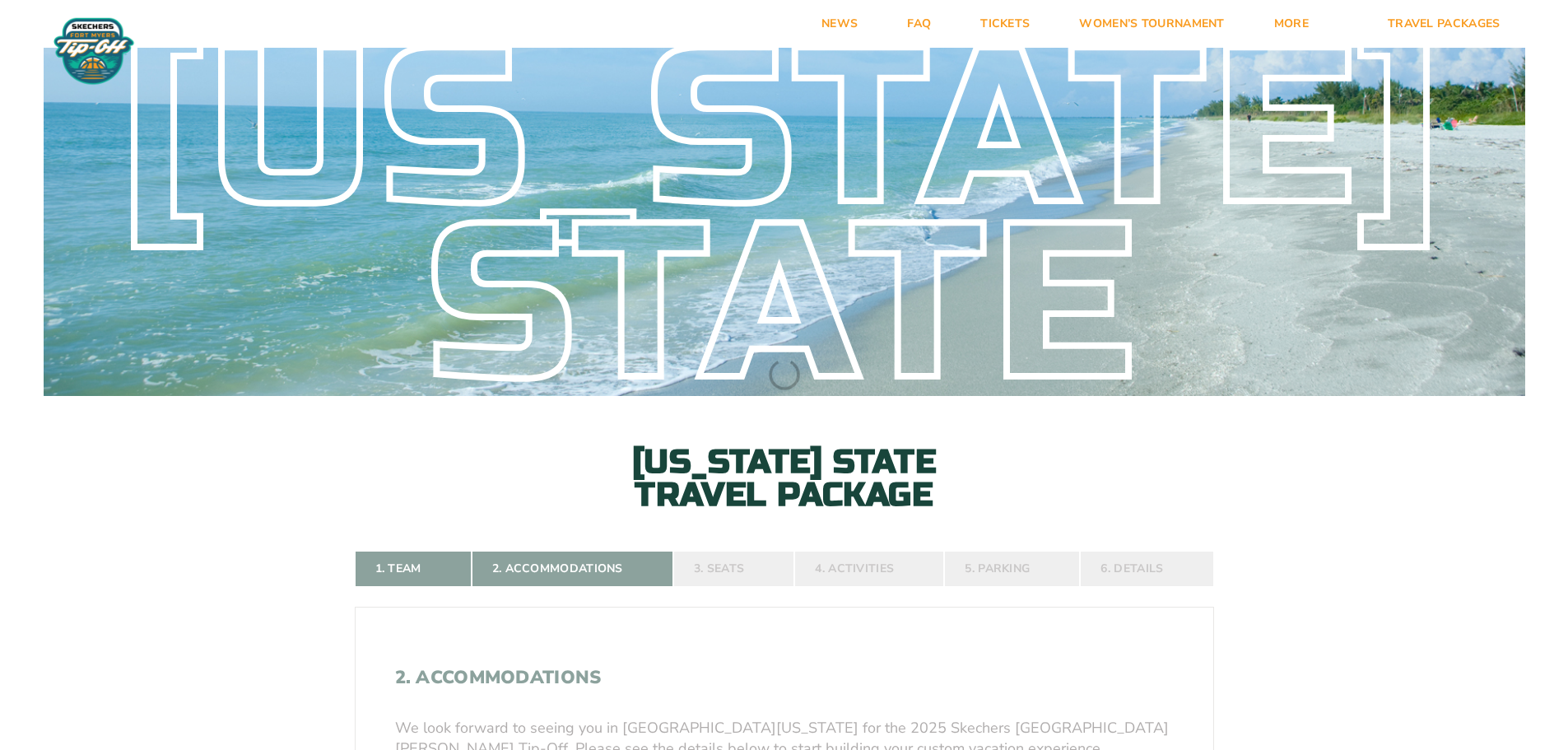
scroll to position [494, 0]
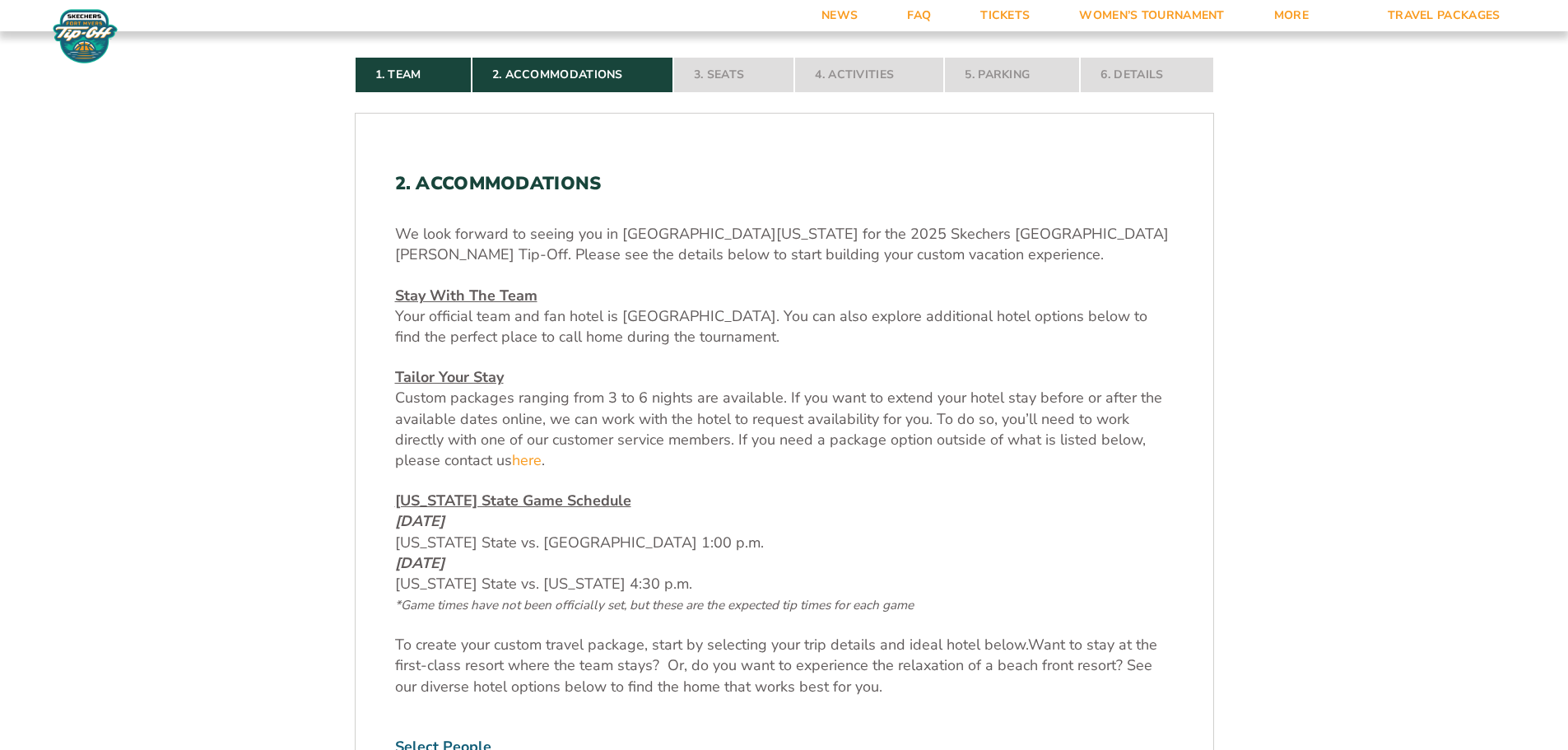
click at [79, 30] on img at bounding box center [84, 36] width 71 height 56
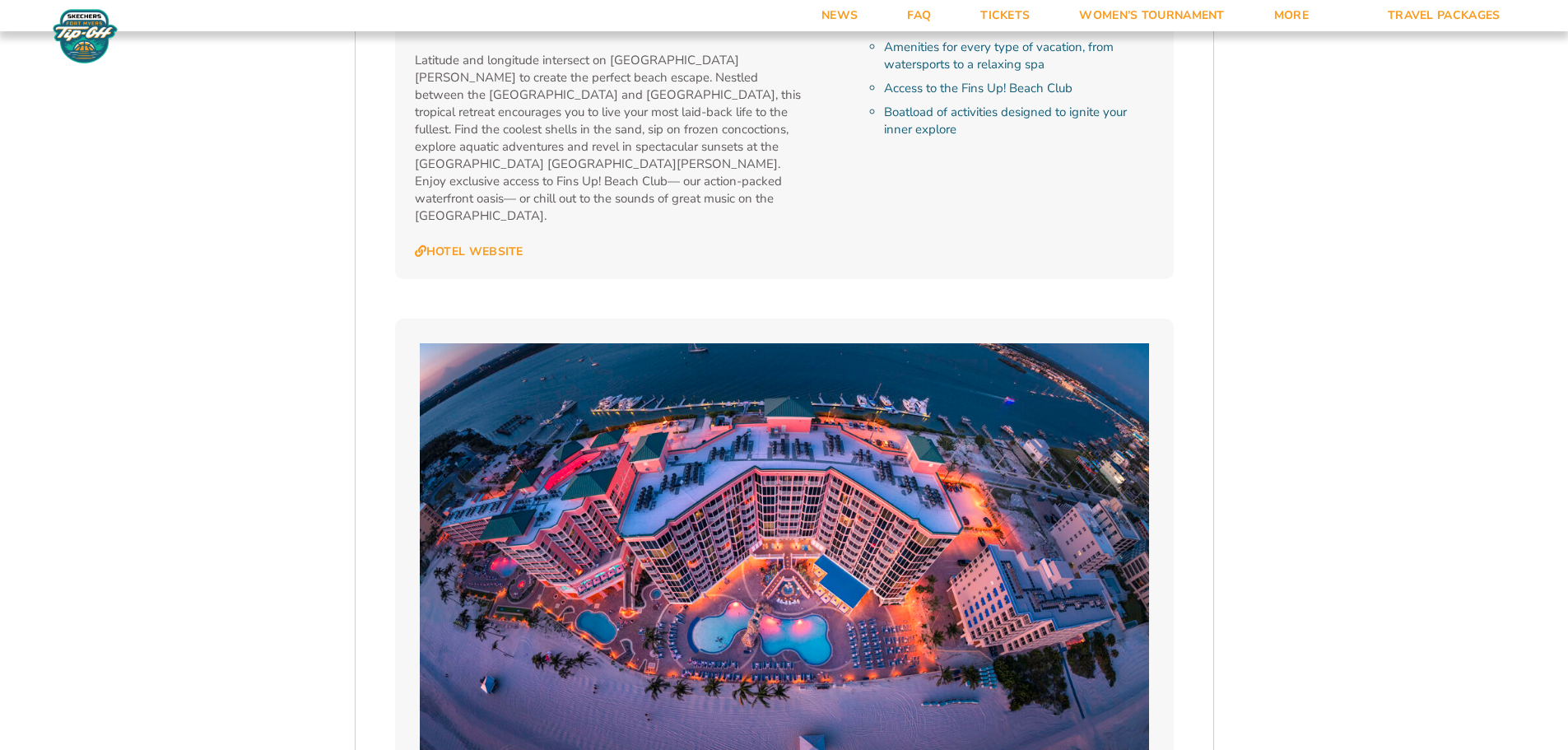
scroll to position [3374, 0]
